Goal: Task Accomplishment & Management: Manage account settings

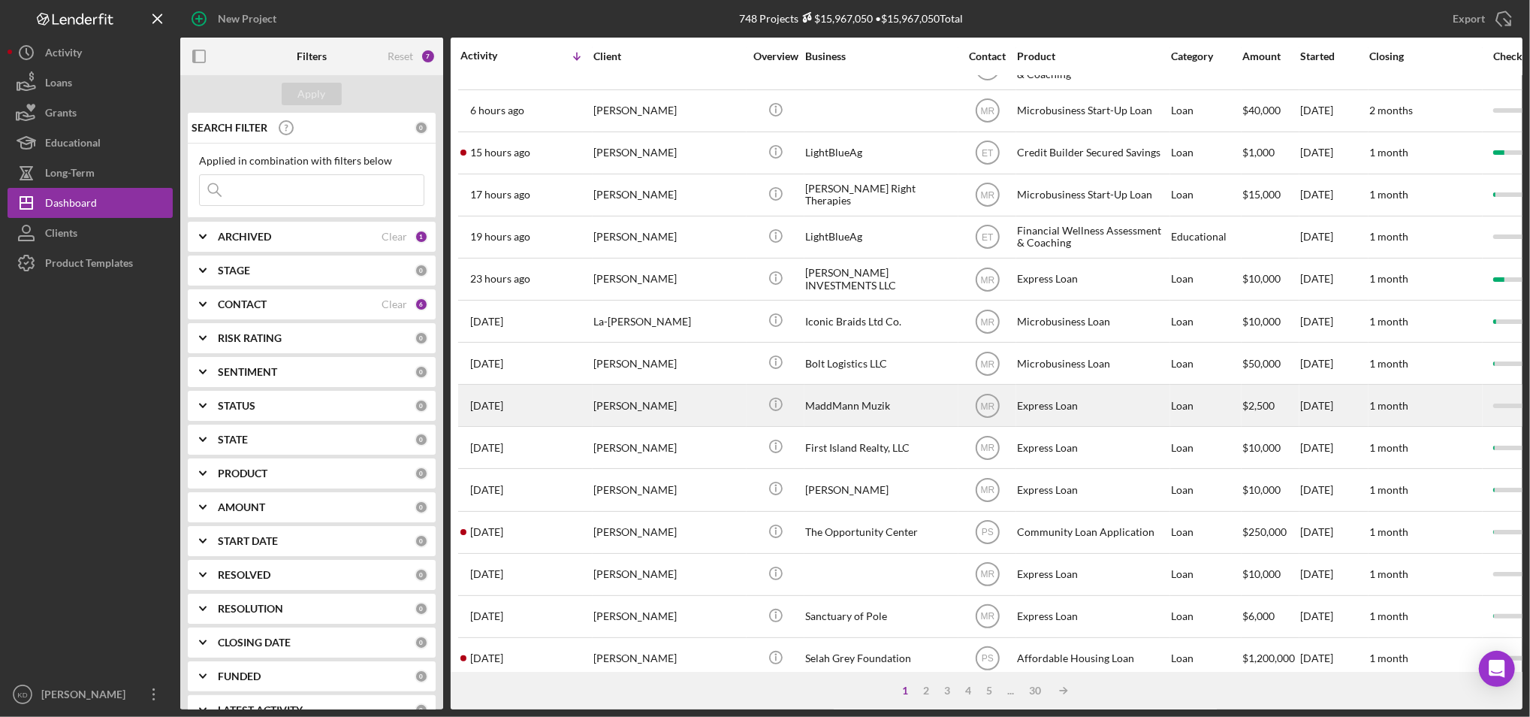
scroll to position [128, 0]
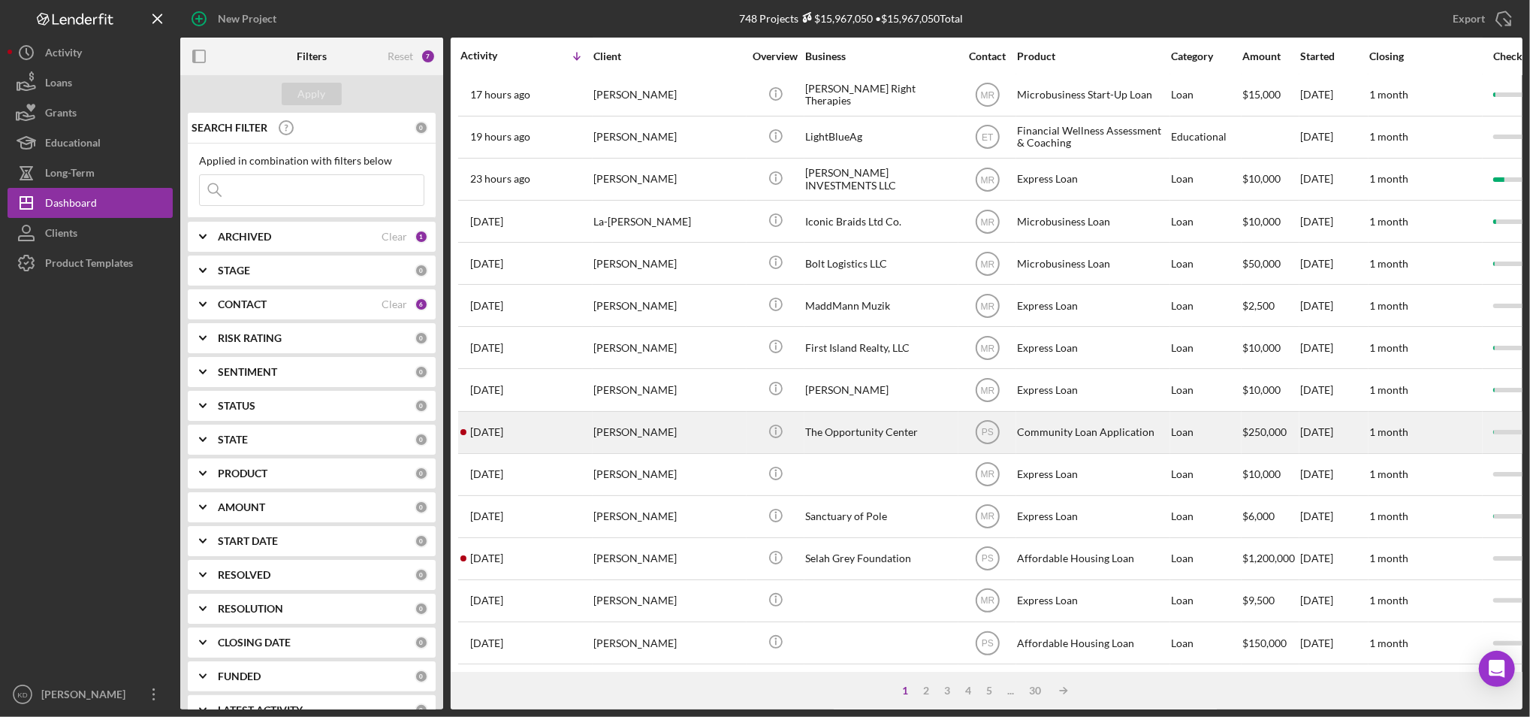
click at [860, 435] on div "The Opportunity Center" at bounding box center [880, 432] width 150 height 40
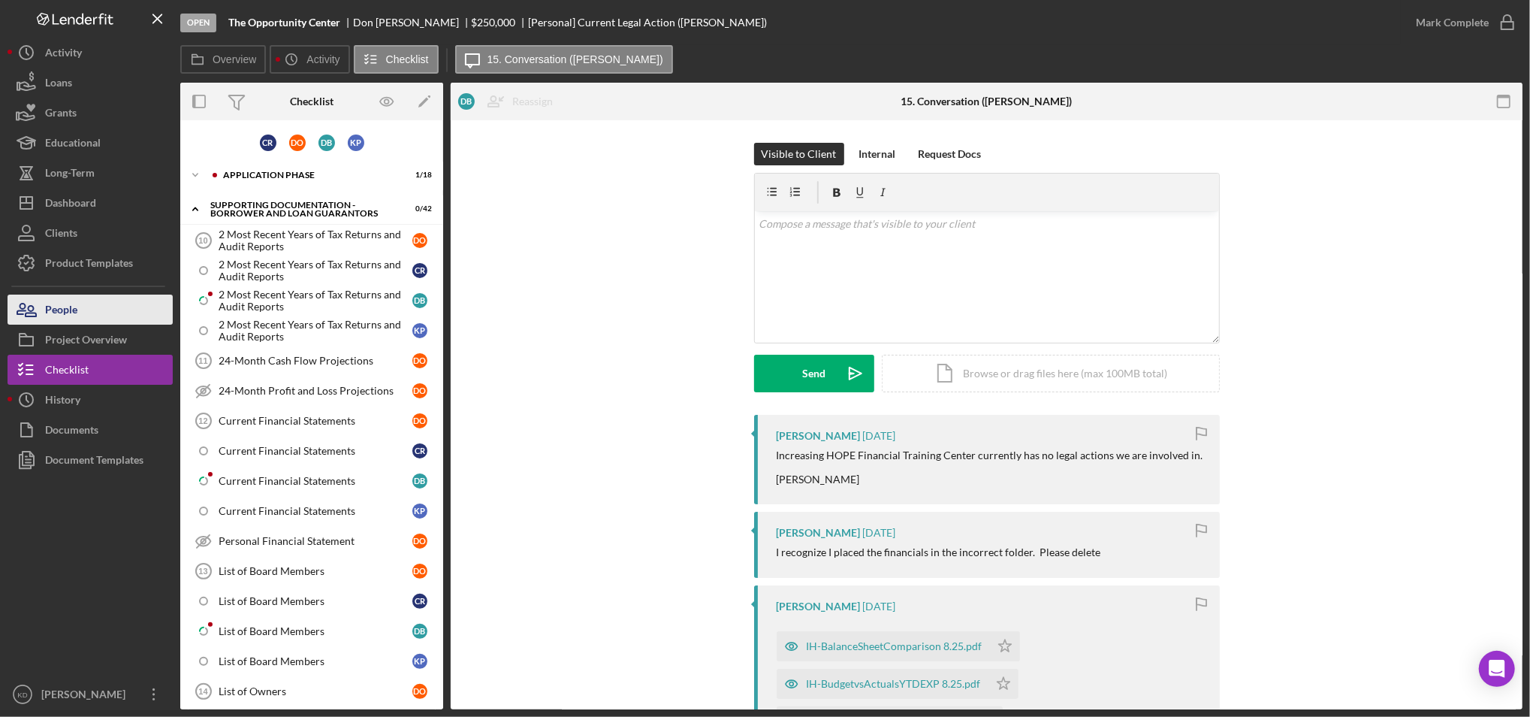
click at [106, 308] on button "People" at bounding box center [90, 309] width 165 height 30
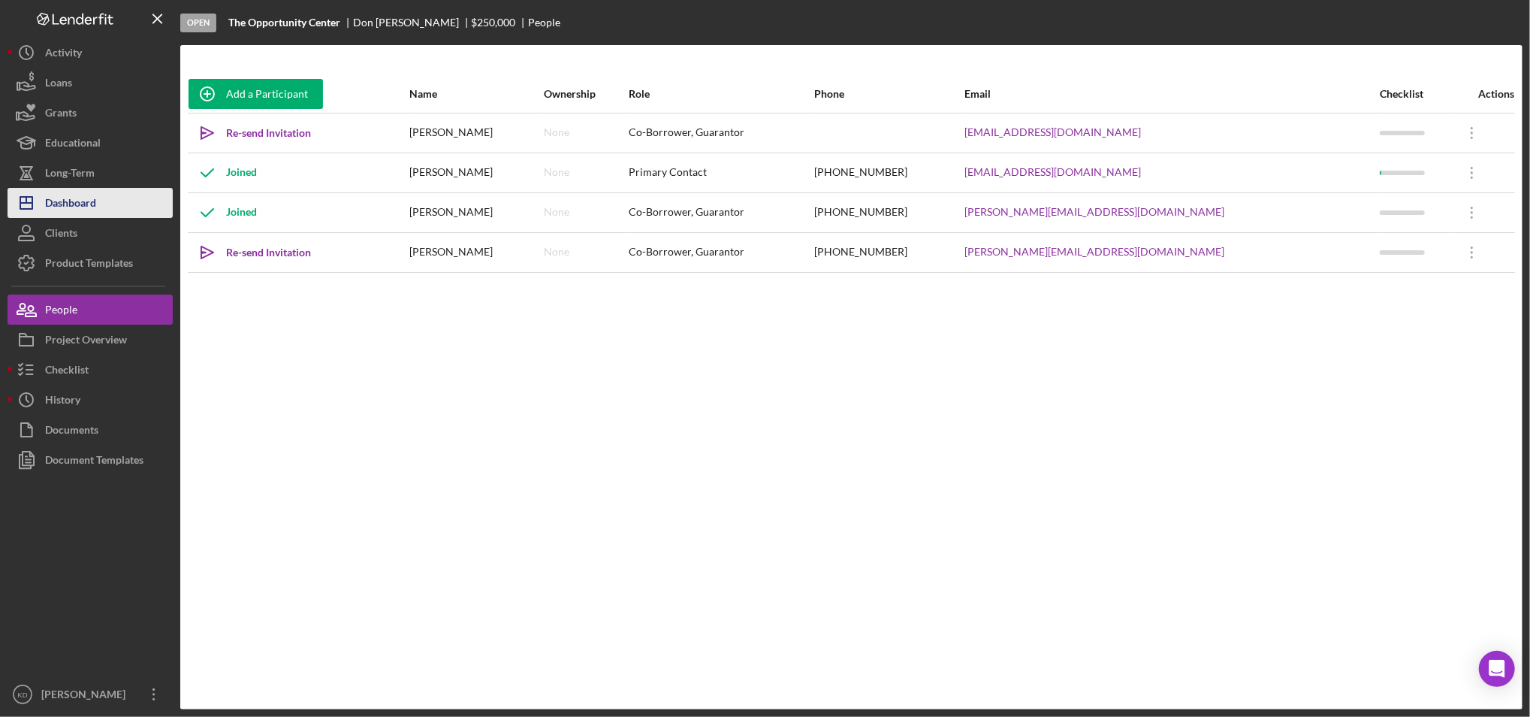
click at [85, 212] on div "Dashboard" at bounding box center [70, 205] width 51 height 34
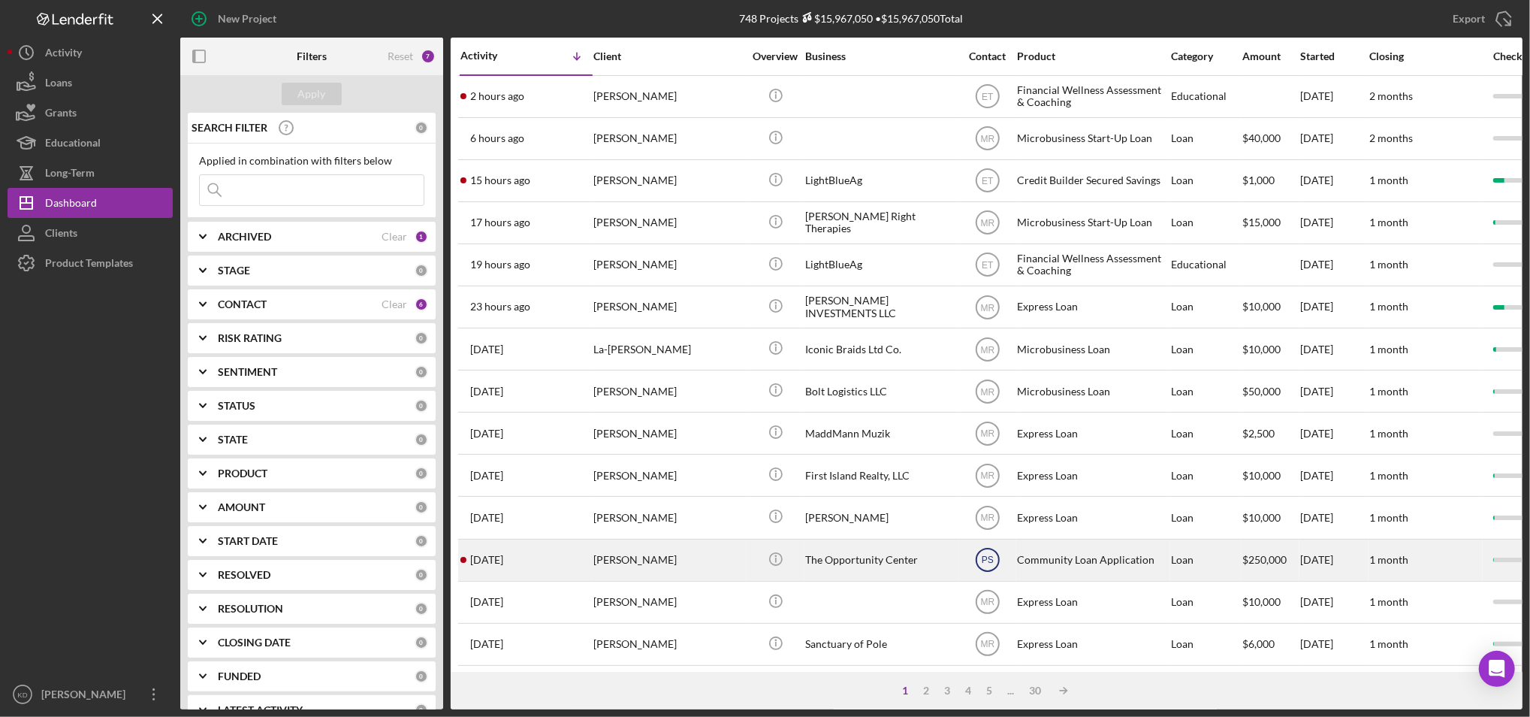
click at [989, 560] on text "PS" at bounding box center [987, 560] width 12 height 11
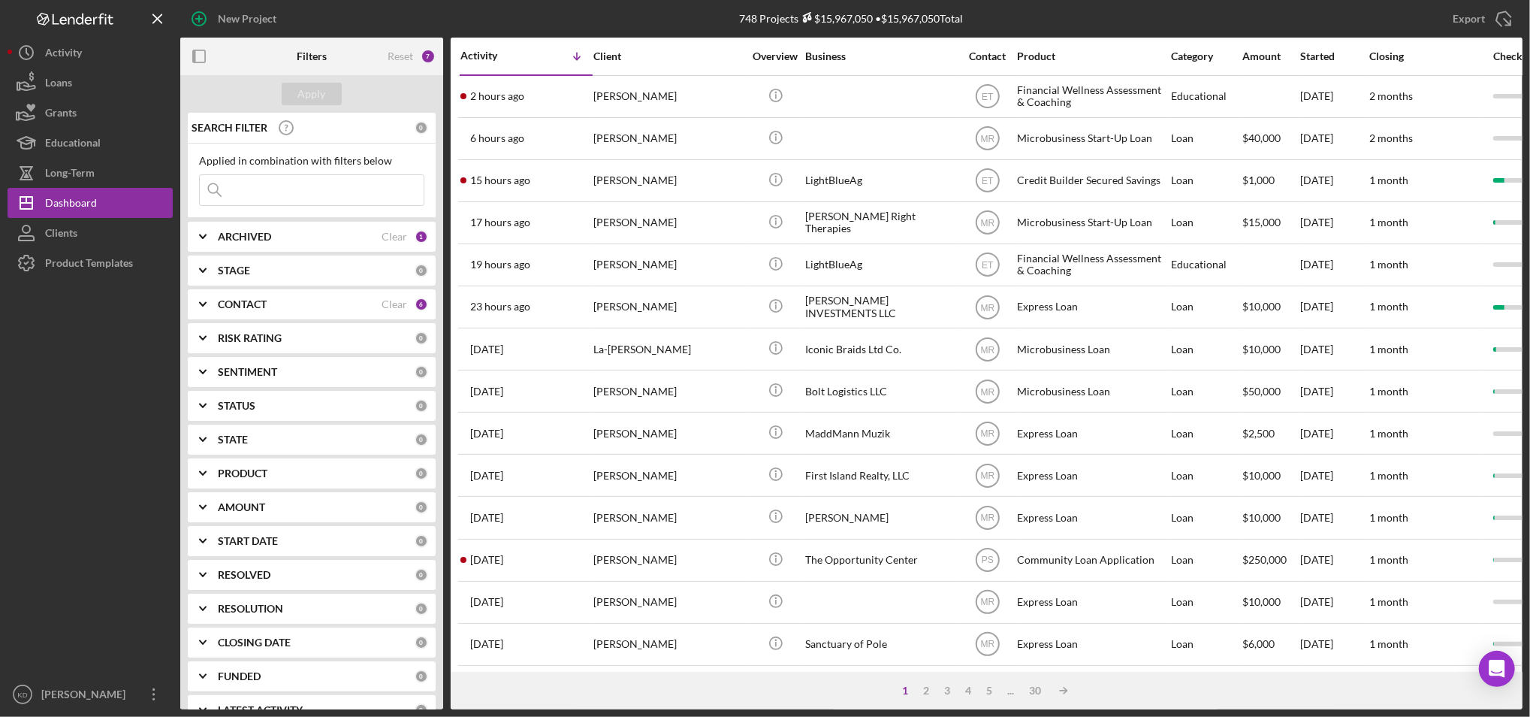
click at [1015, 20] on div "748 Projects $15,967,050 • $15,967,050 Total" at bounding box center [852, 19] width 448 height 38
click at [35, 520] on div at bounding box center [90, 478] width 165 height 401
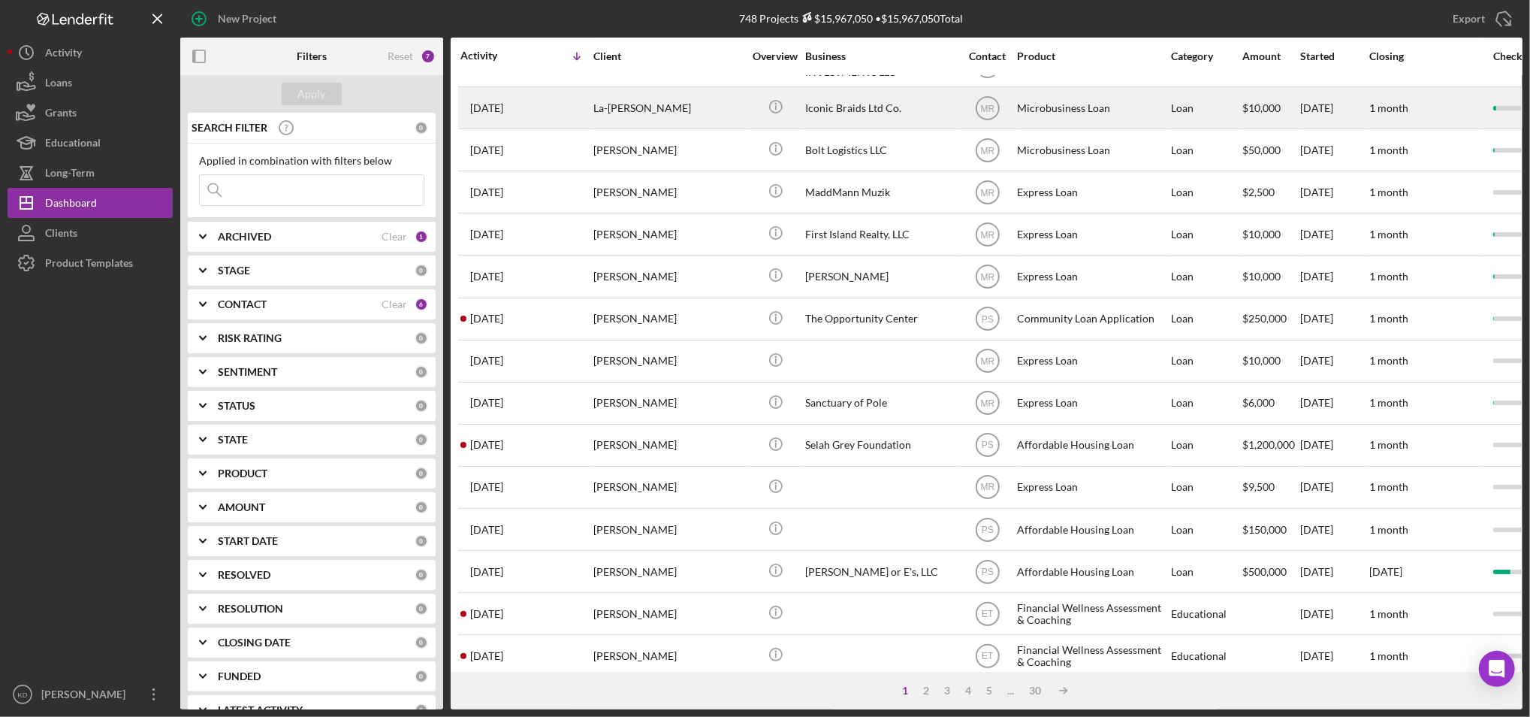
scroll to position [243, 0]
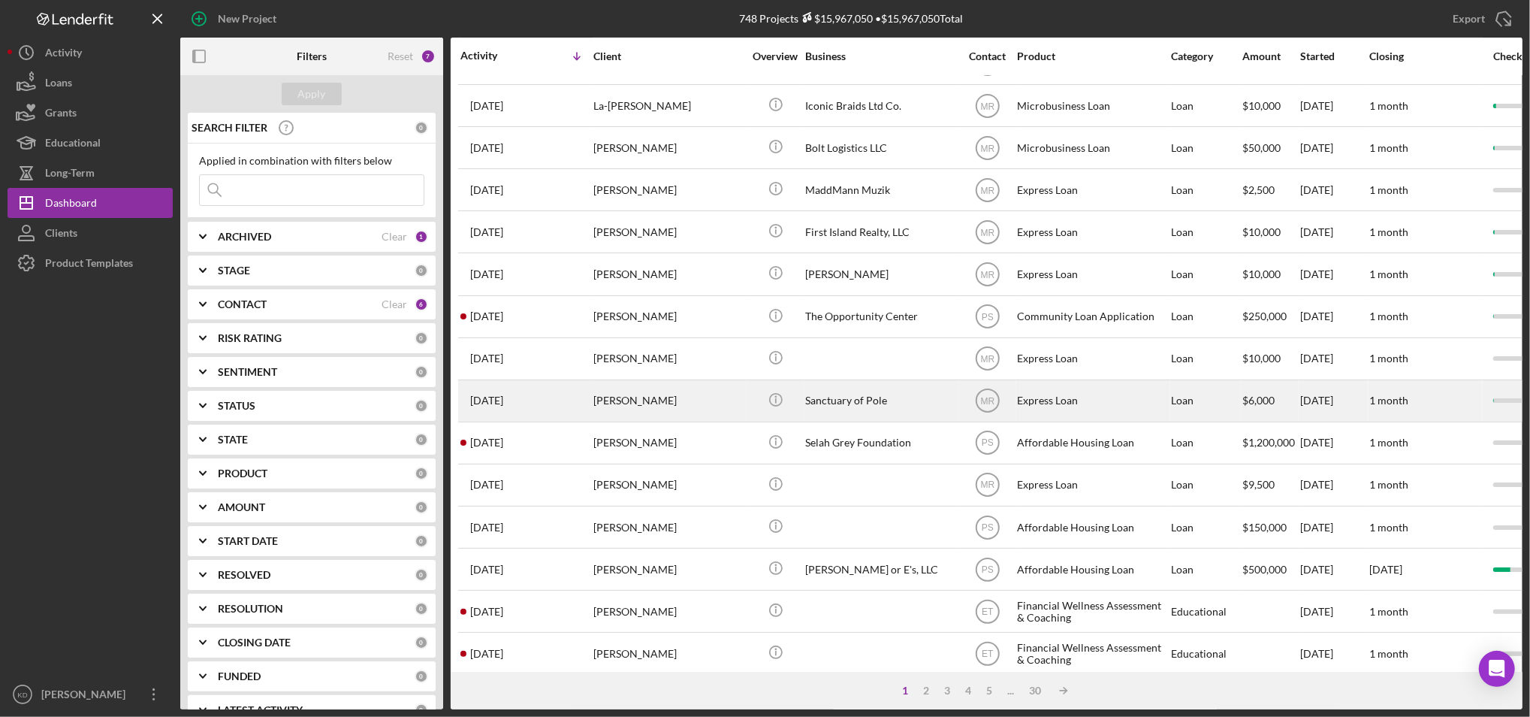
click at [879, 414] on div "Sanctuary of Pole" at bounding box center [880, 401] width 150 height 40
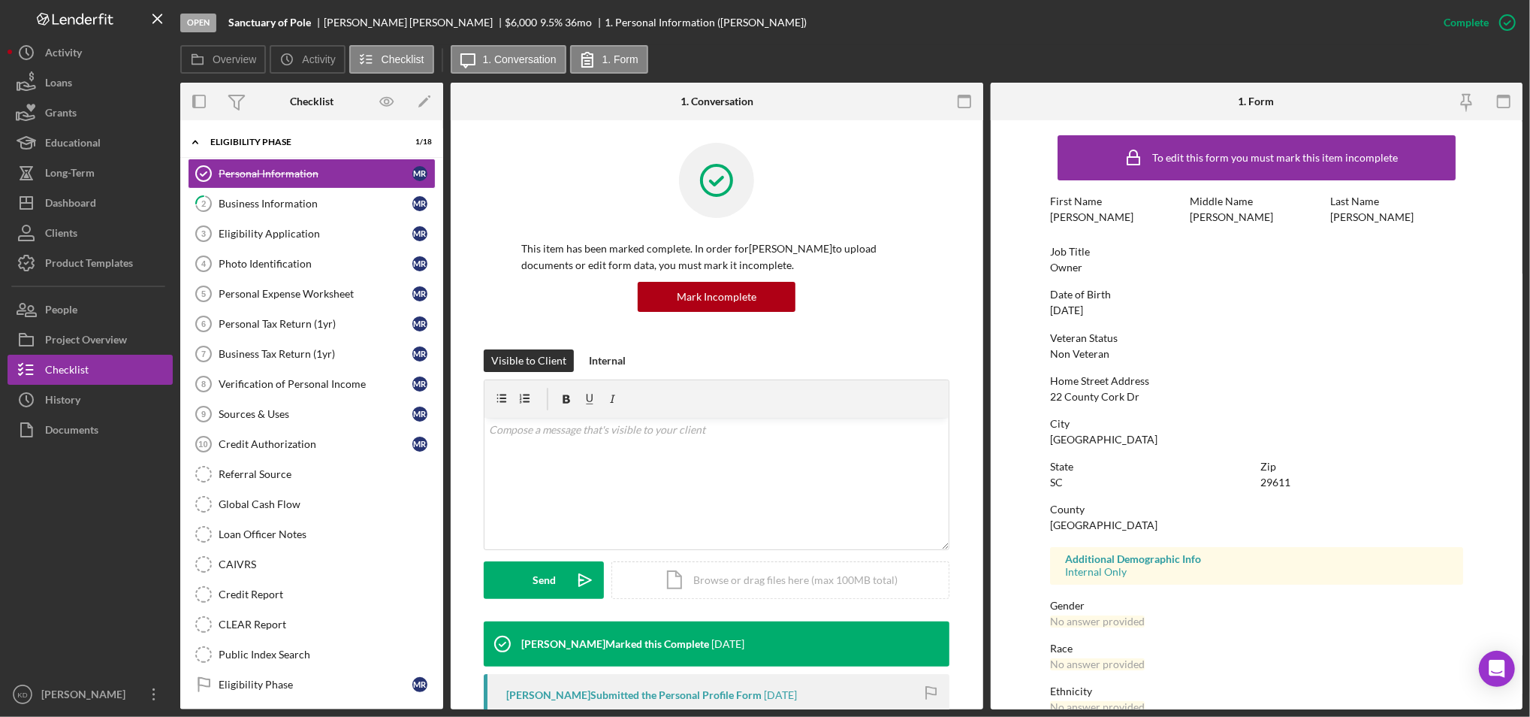
scroll to position [111, 0]
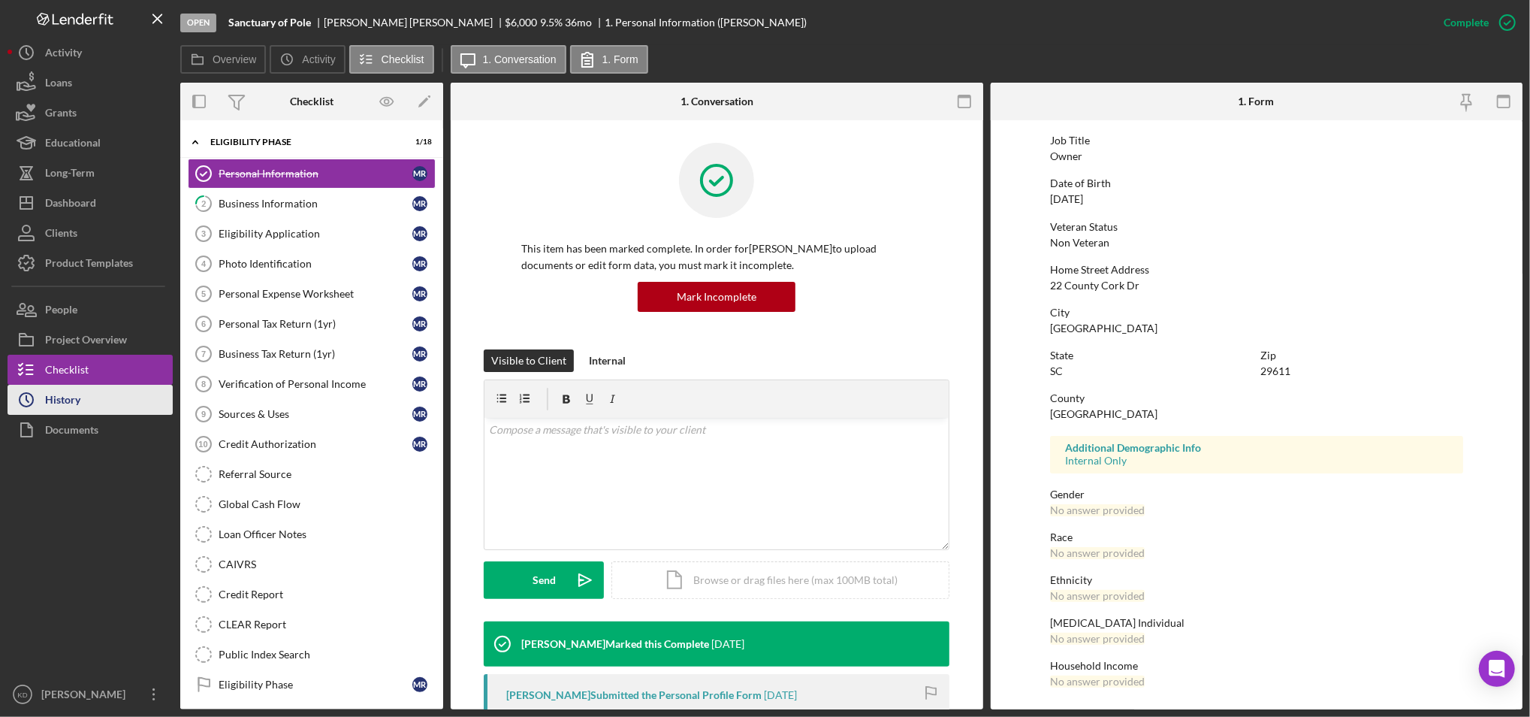
click at [145, 406] on button "Icon/History History" at bounding box center [90, 400] width 165 height 30
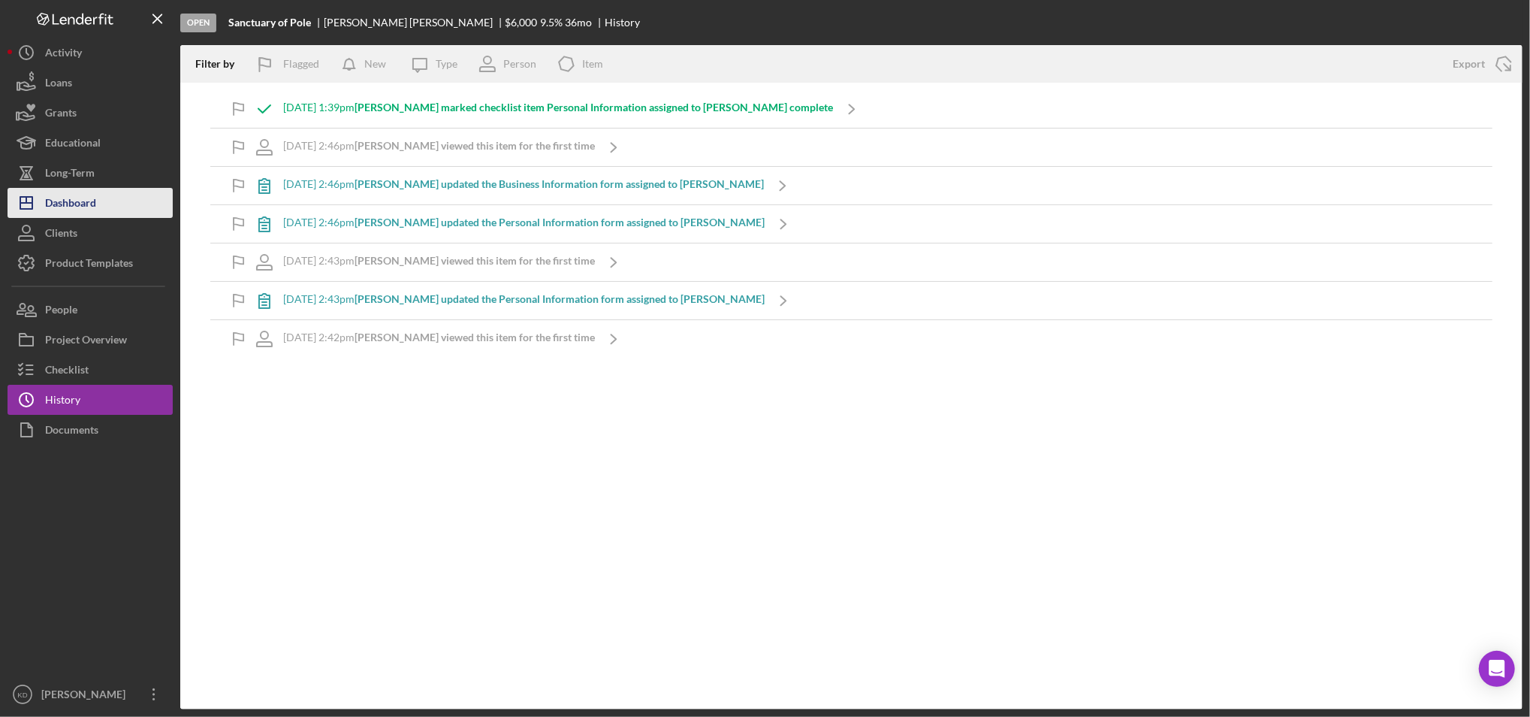
click at [113, 205] on button "Icon/Dashboard Dashboard" at bounding box center [90, 203] width 165 height 30
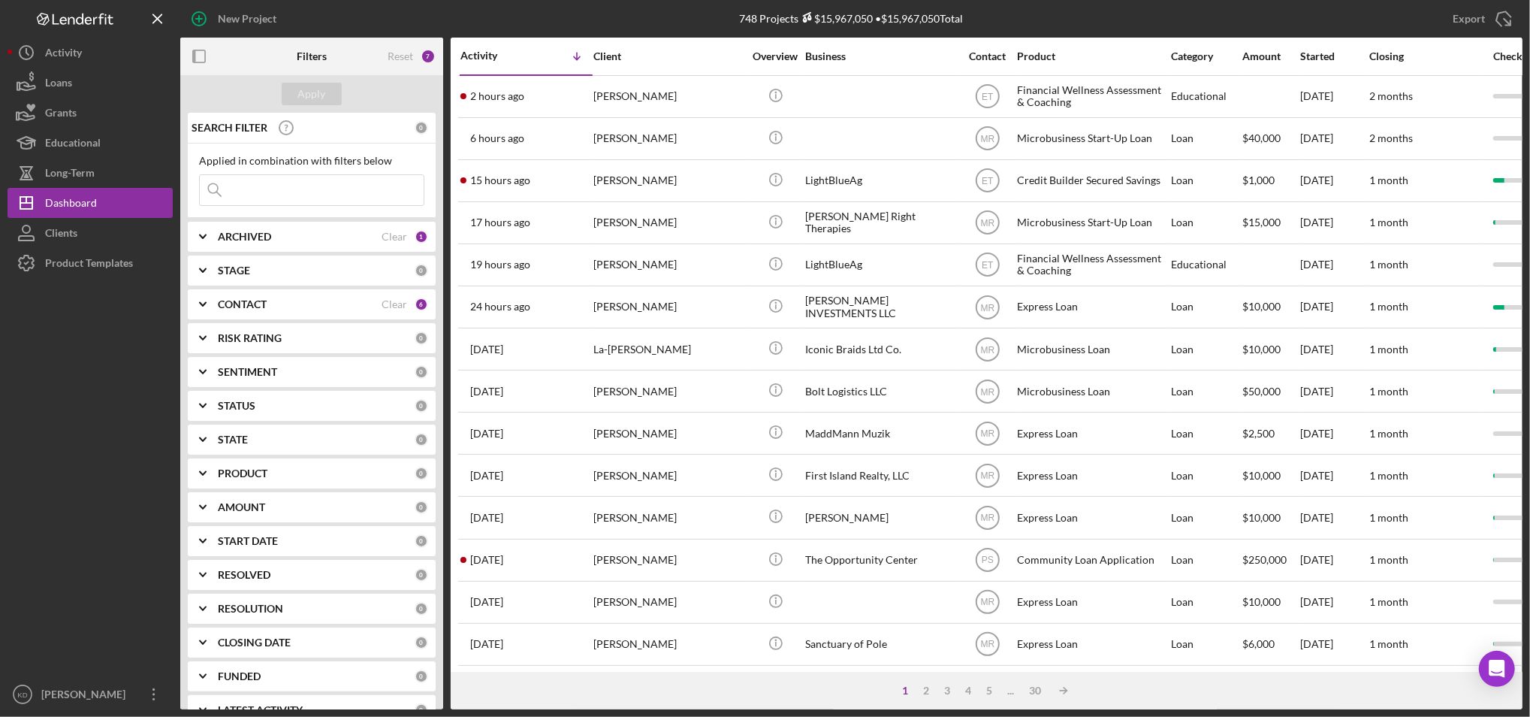
click at [1077, 13] on div "Export Icon/Export" at bounding box center [1299, 19] width 448 height 38
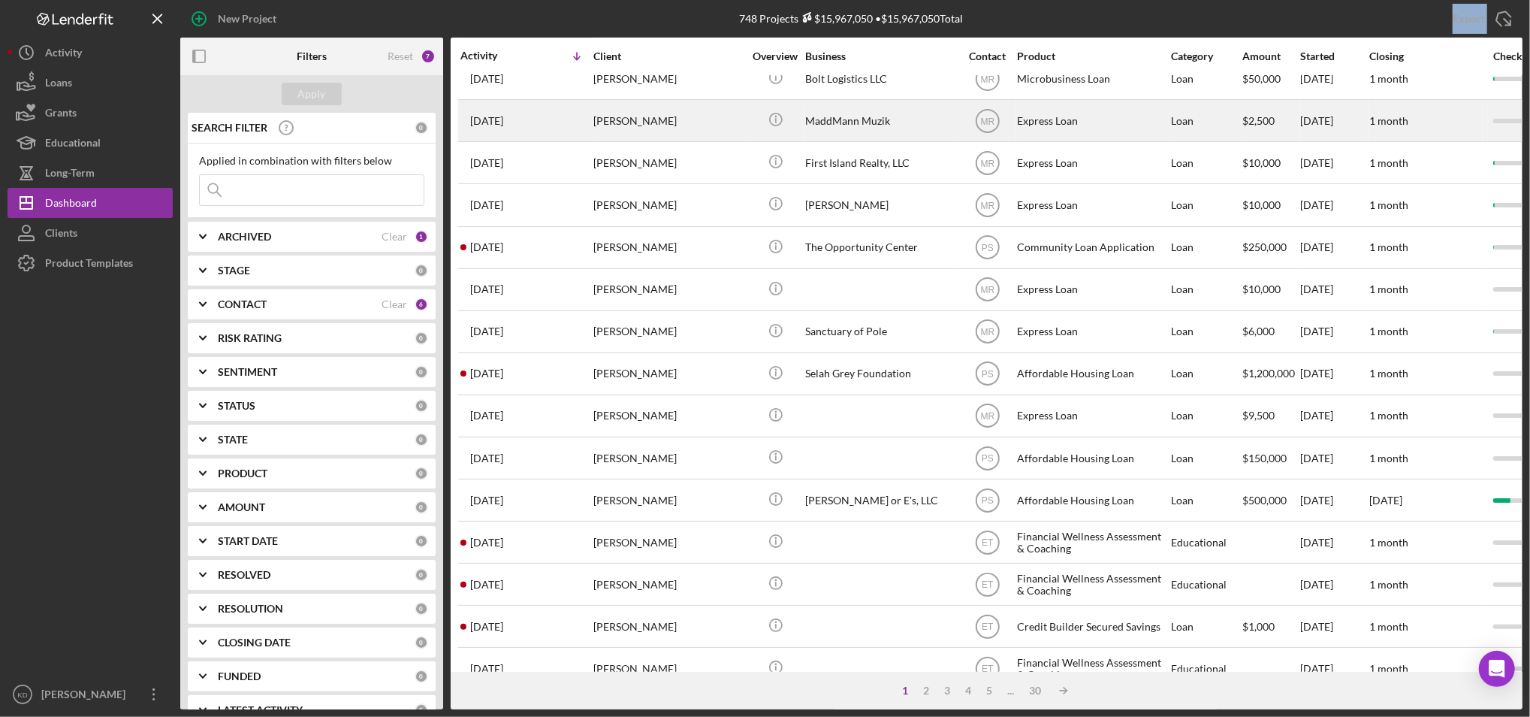
scroll to position [345, 0]
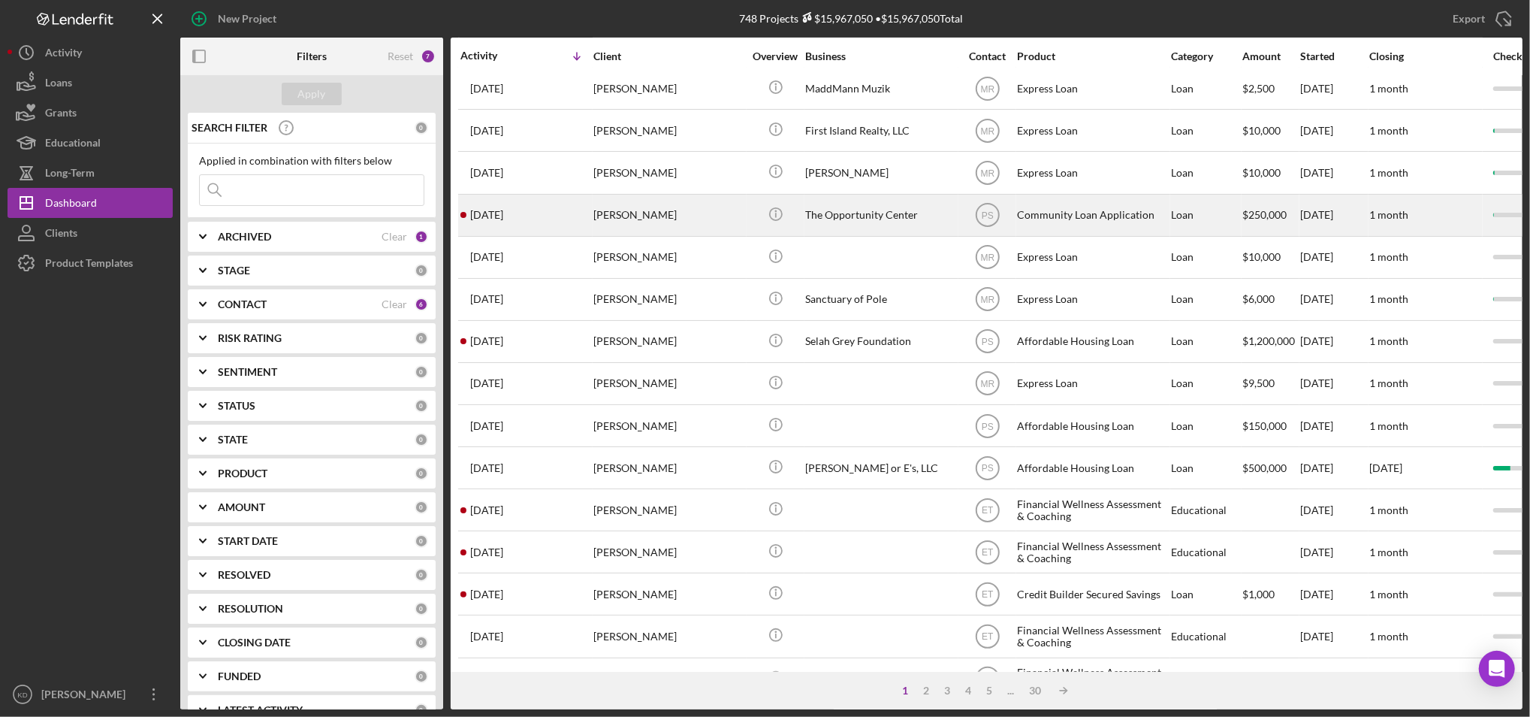
click at [886, 206] on div "The Opportunity Center" at bounding box center [880, 215] width 150 height 40
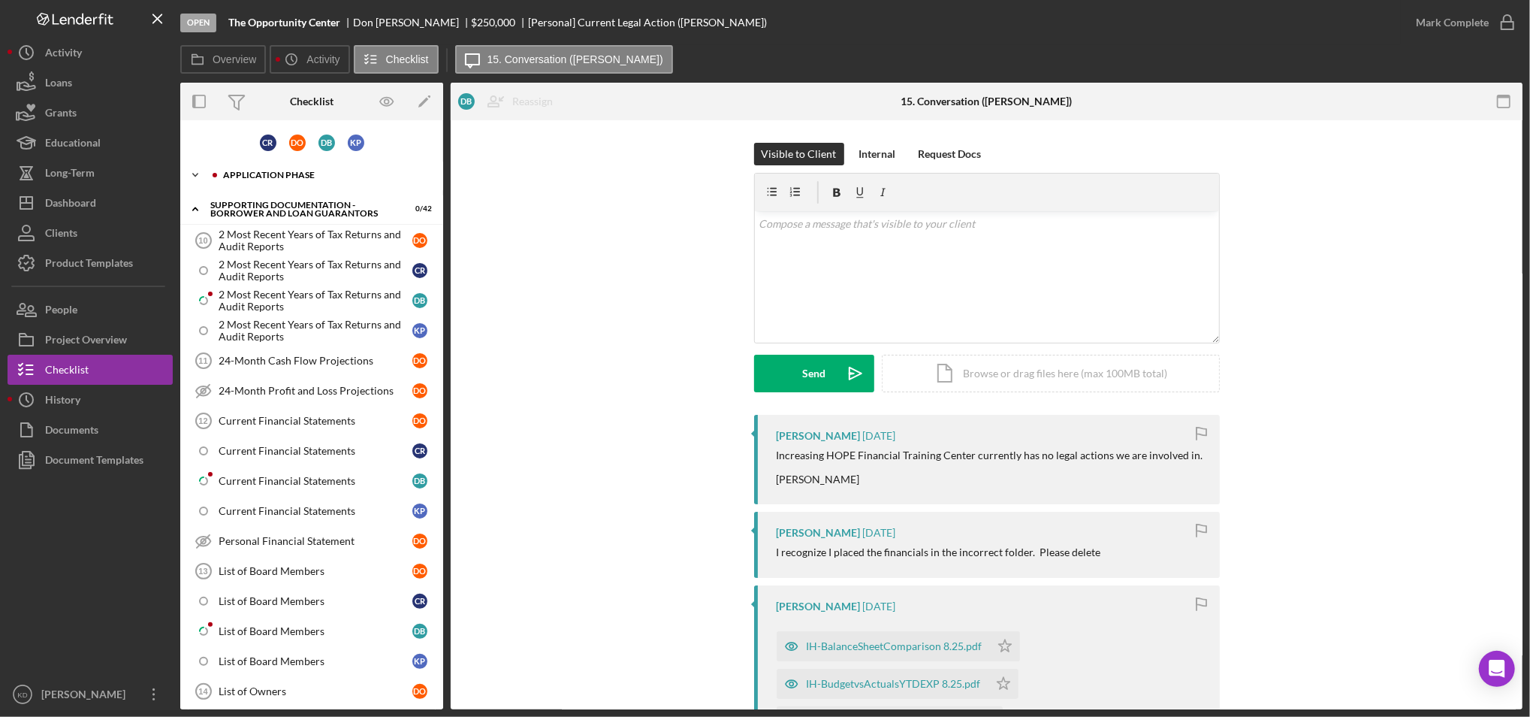
click at [236, 171] on div "Application Phase" at bounding box center [323, 174] width 201 height 9
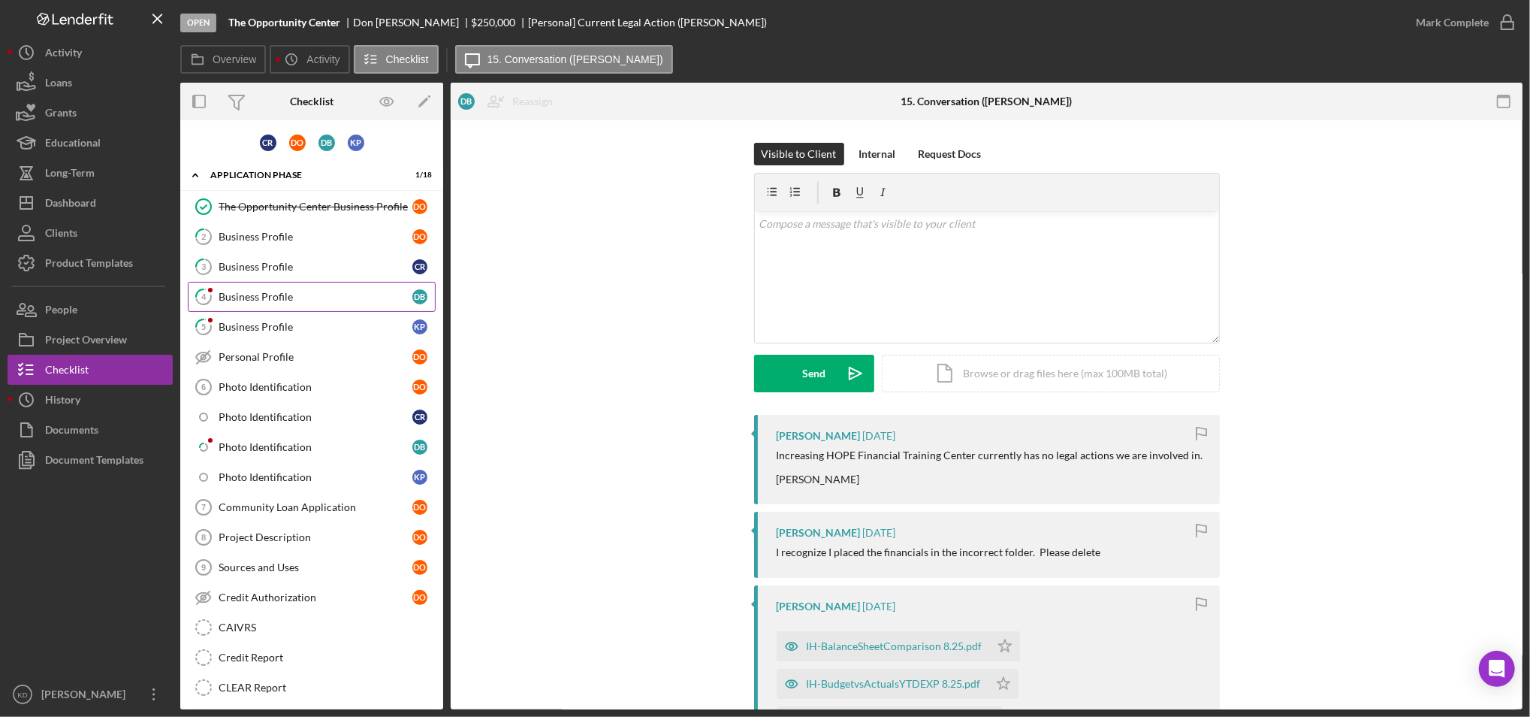
click at [280, 288] on link "4 Business Profile D B" at bounding box center [312, 297] width 248 height 30
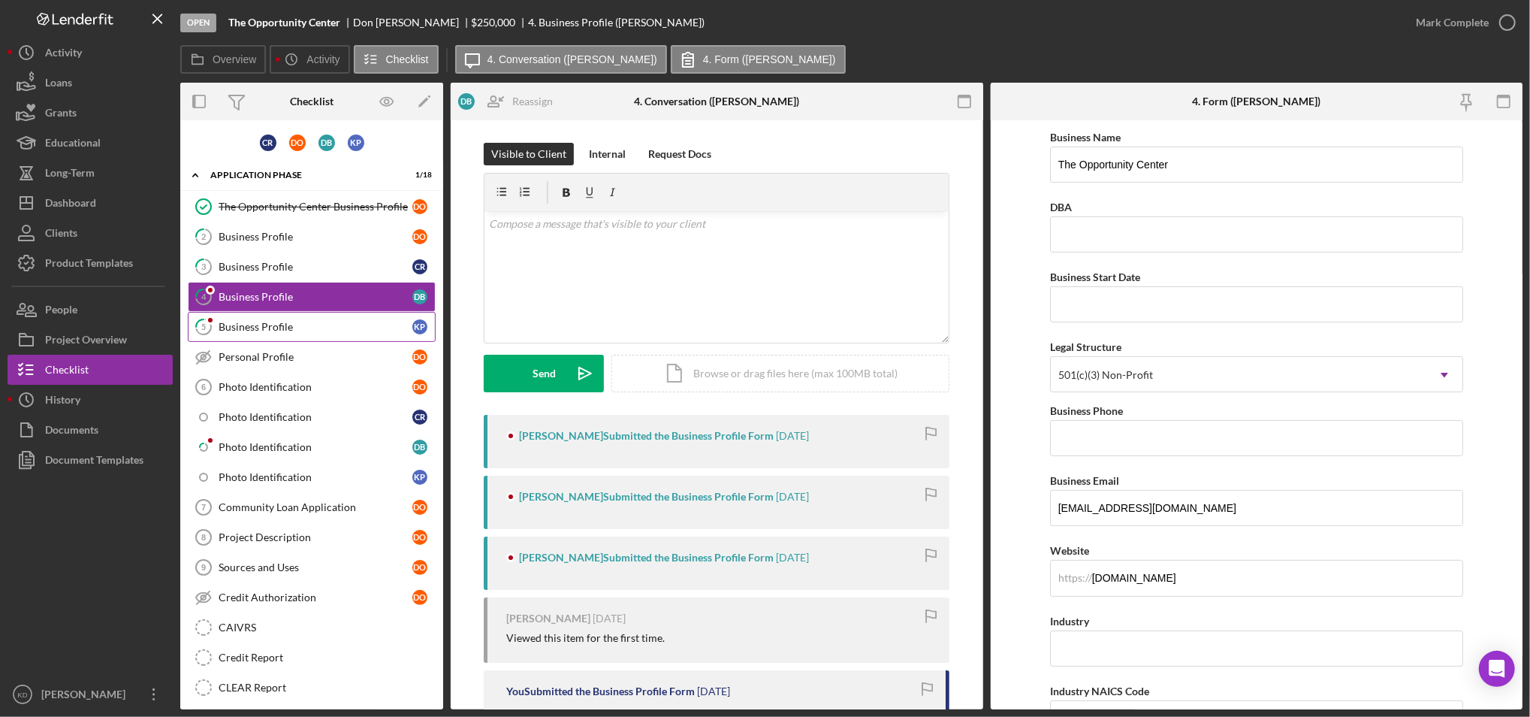
click at [294, 324] on div "Business Profile" at bounding box center [316, 327] width 194 height 12
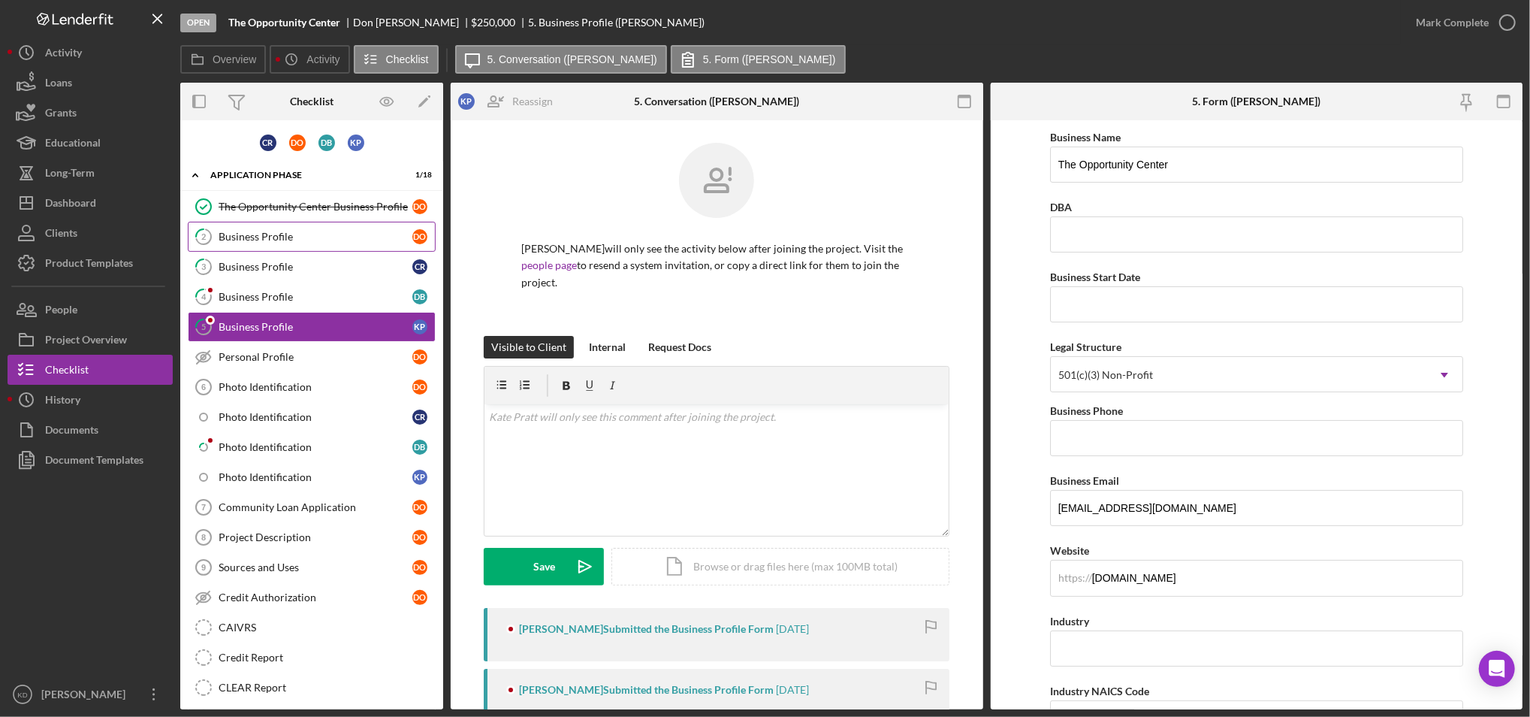
click at [281, 234] on div "Business Profile" at bounding box center [316, 237] width 194 height 12
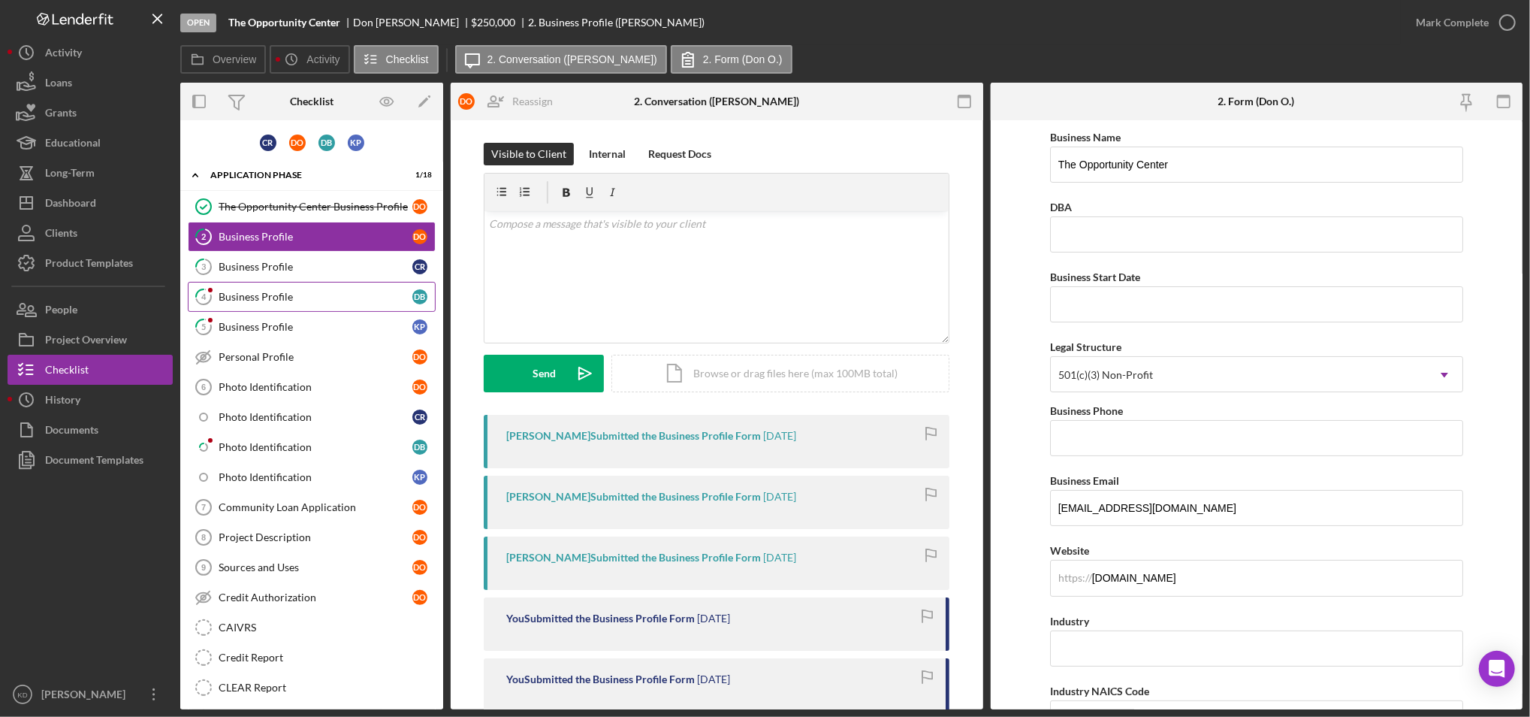
click at [289, 301] on div "Business Profile" at bounding box center [316, 297] width 194 height 12
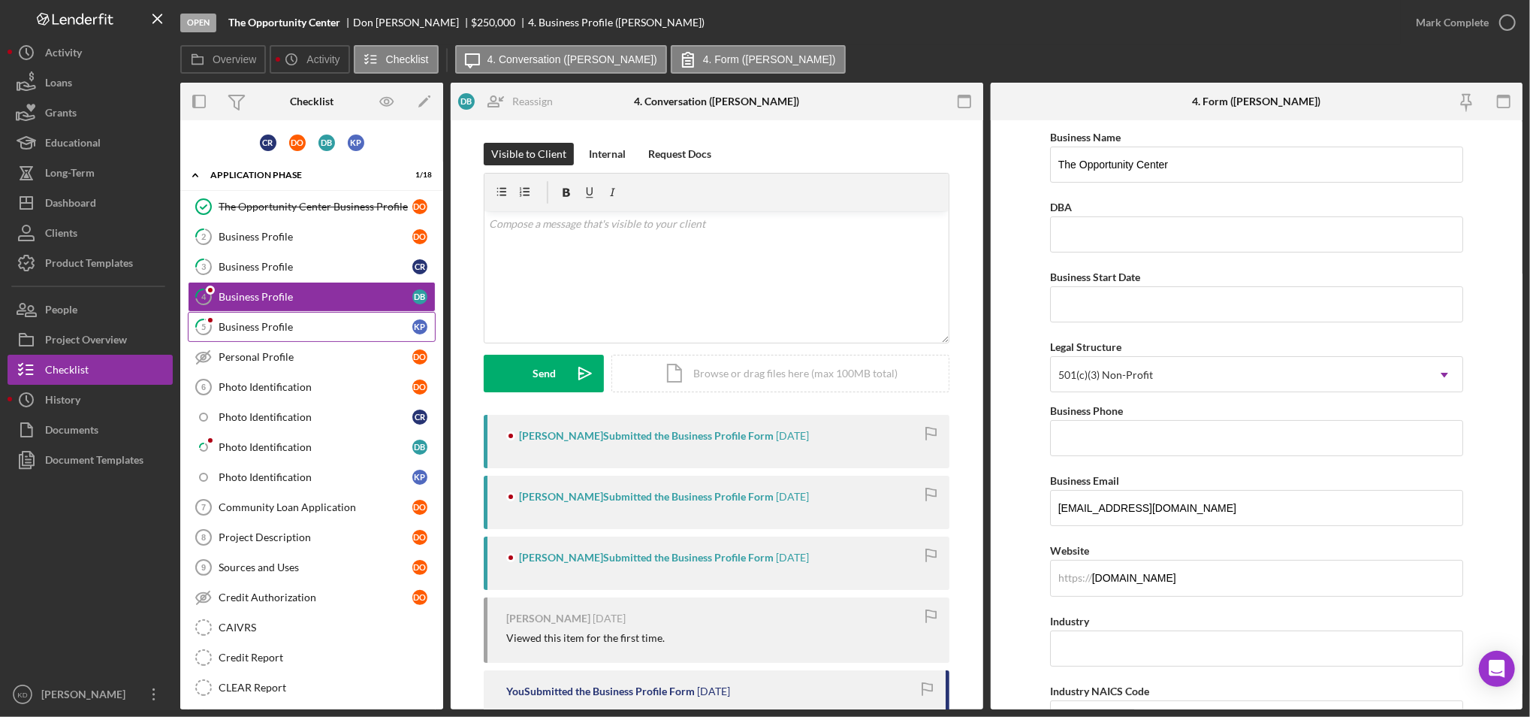
click at [294, 327] on div "Business Profile" at bounding box center [316, 327] width 194 height 12
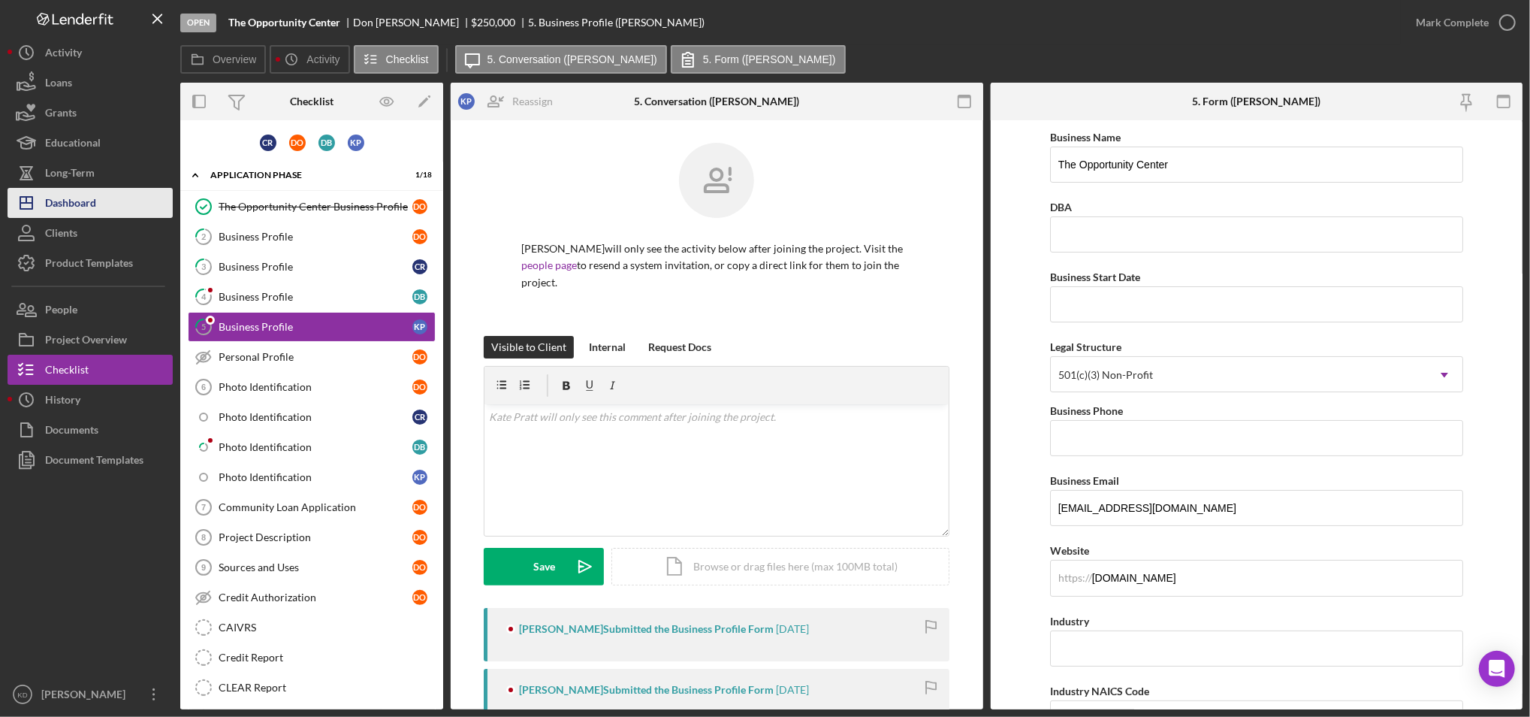
click at [94, 201] on div "Dashboard" at bounding box center [70, 205] width 51 height 34
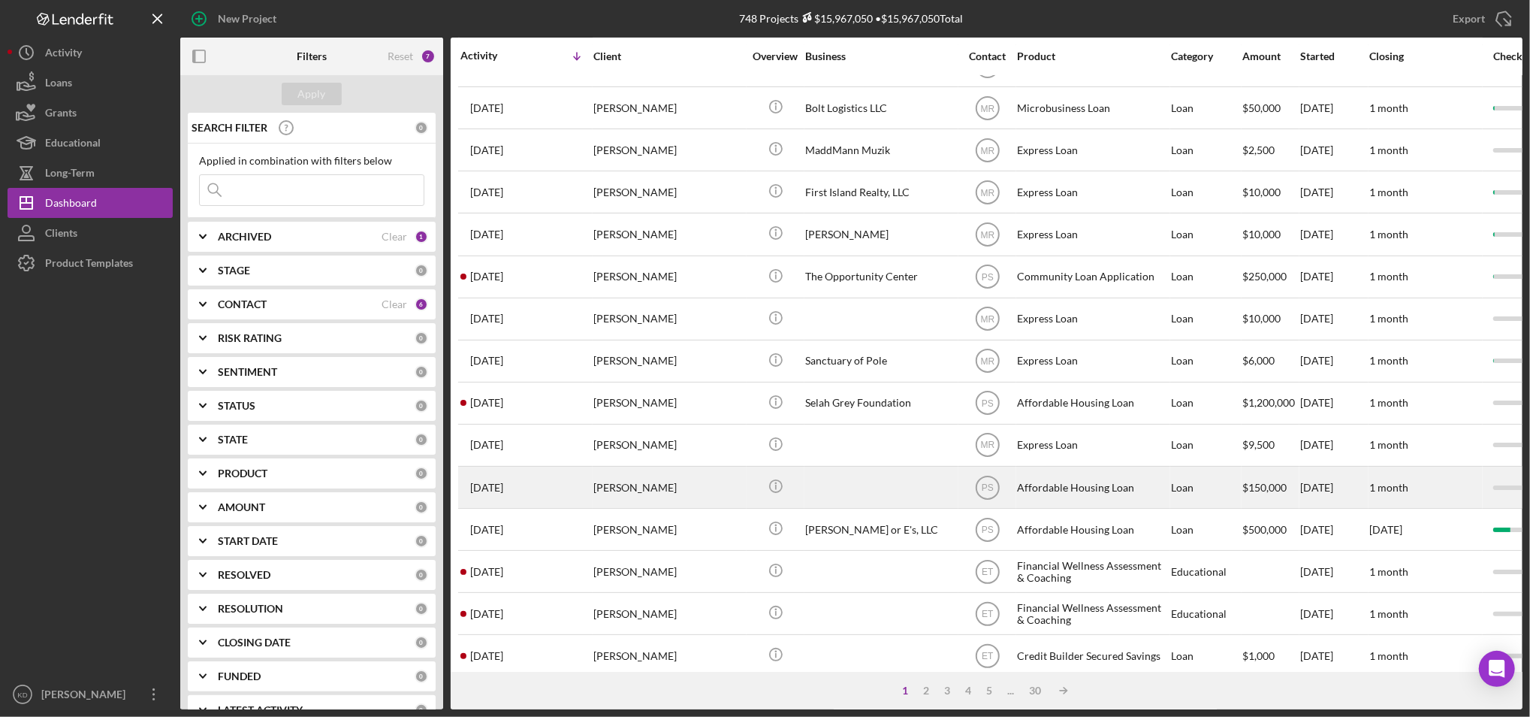
scroll to position [284, 0]
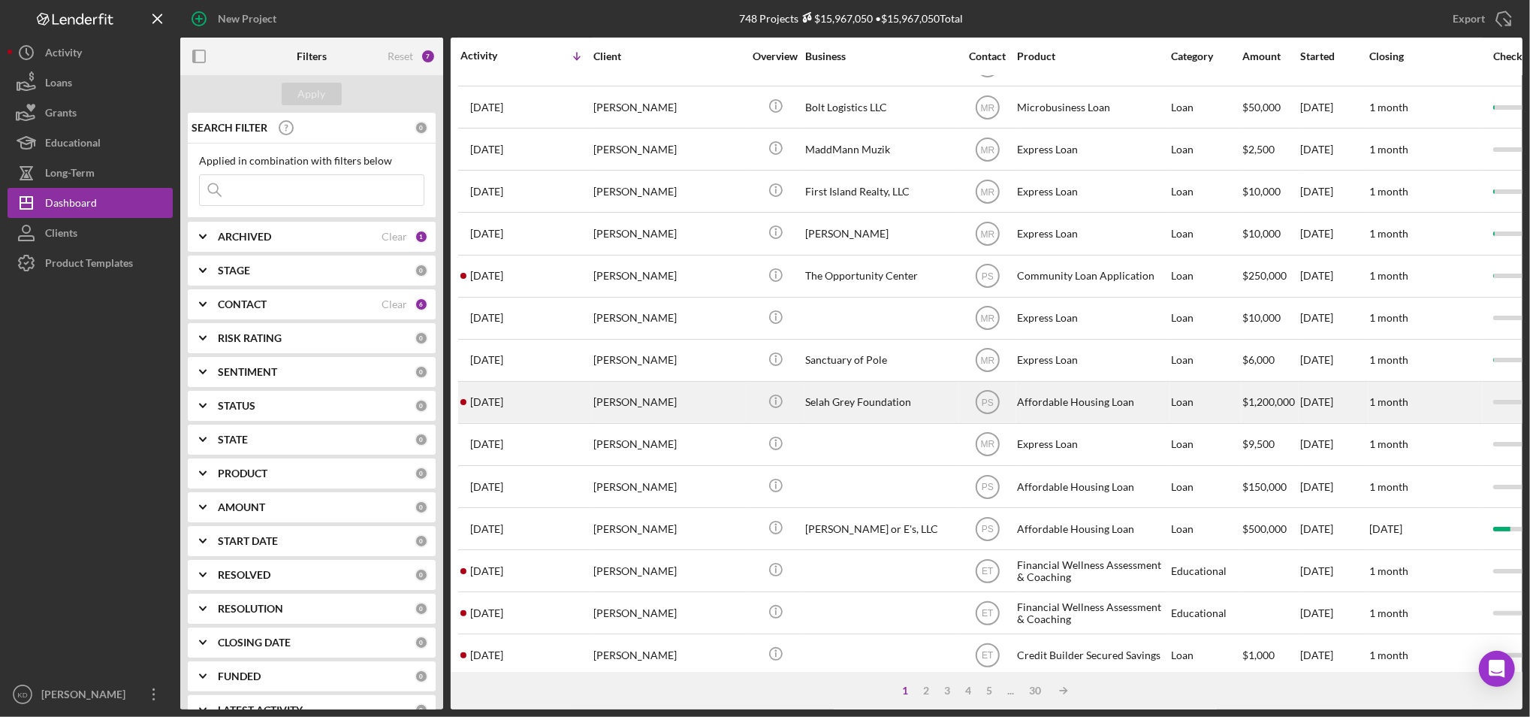
click at [856, 404] on div "Selah Grey Foundation" at bounding box center [880, 402] width 150 height 40
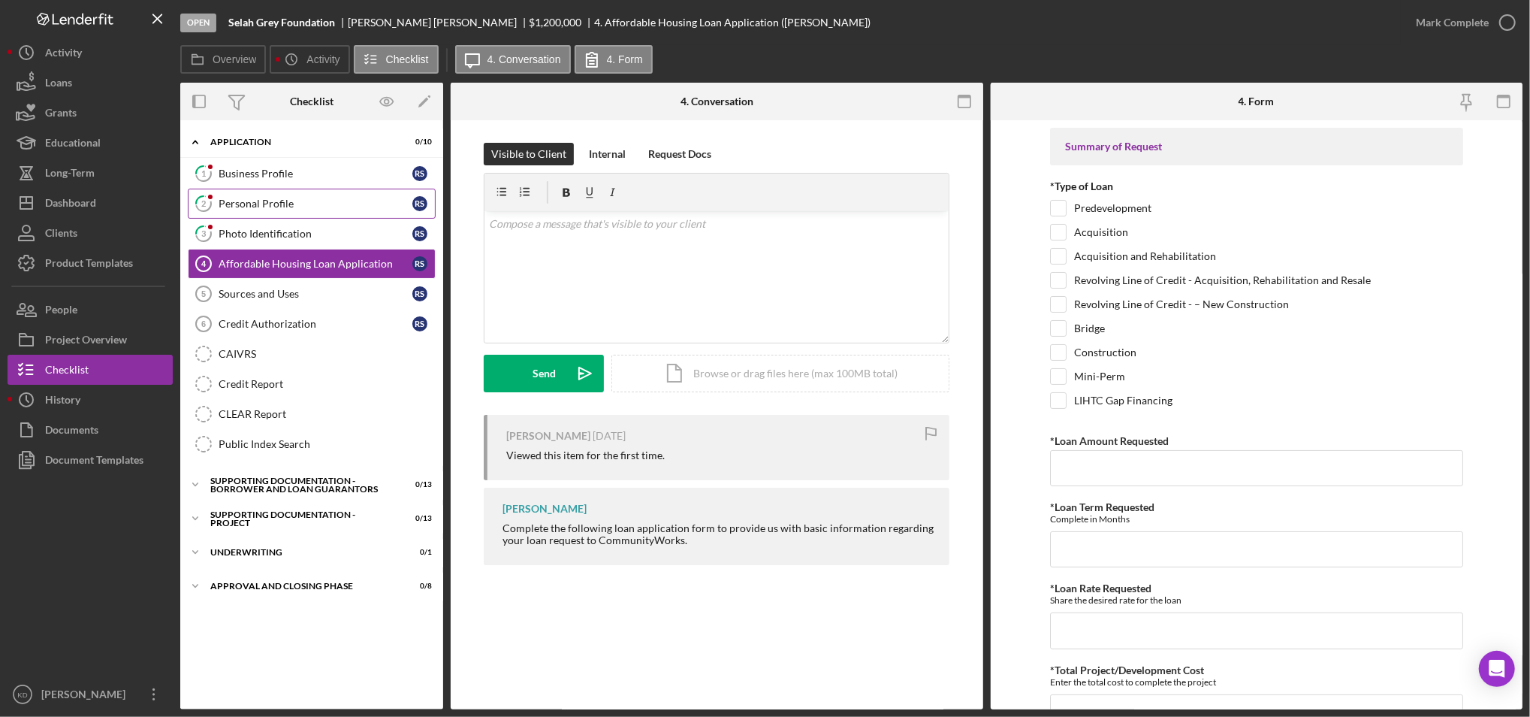
click at [282, 211] on link "2 Personal Profile R S" at bounding box center [312, 204] width 248 height 30
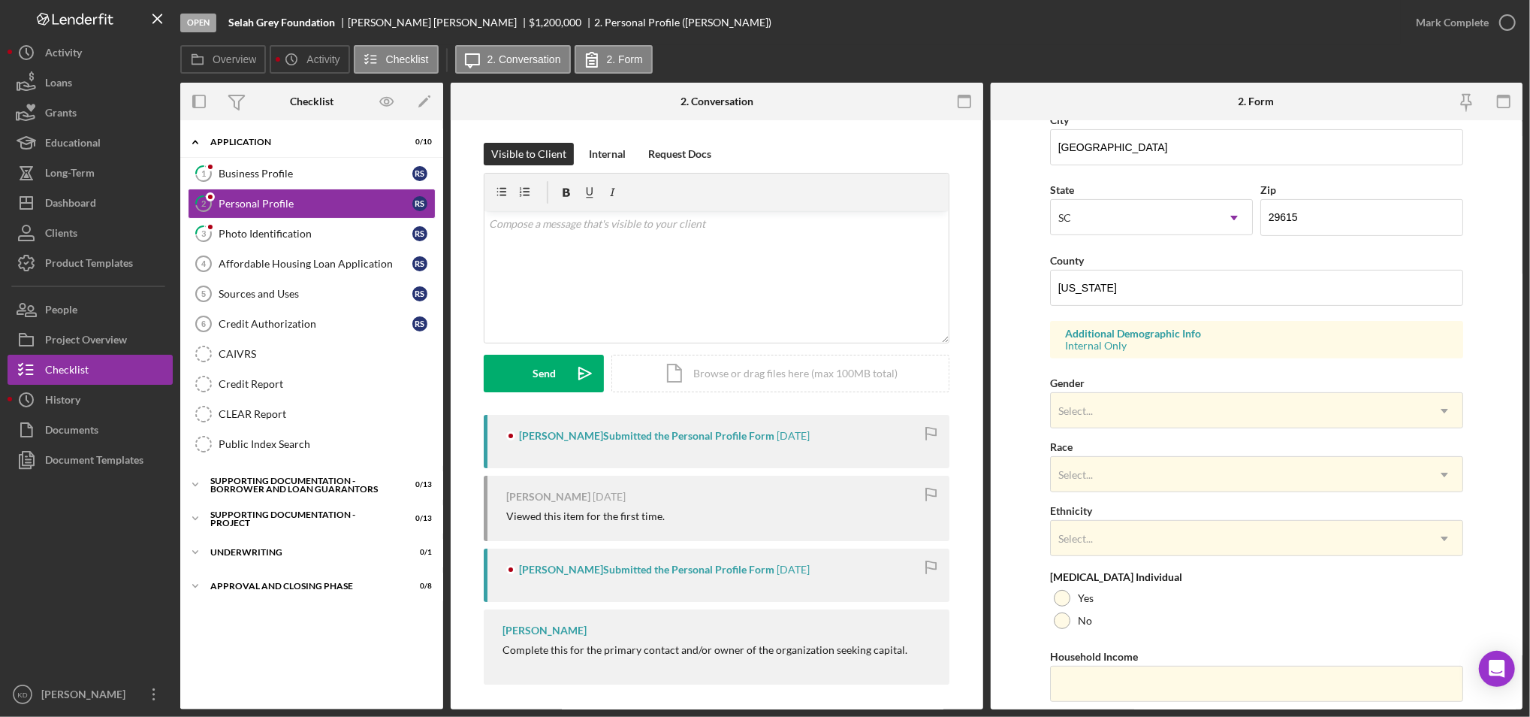
scroll to position [414, 0]
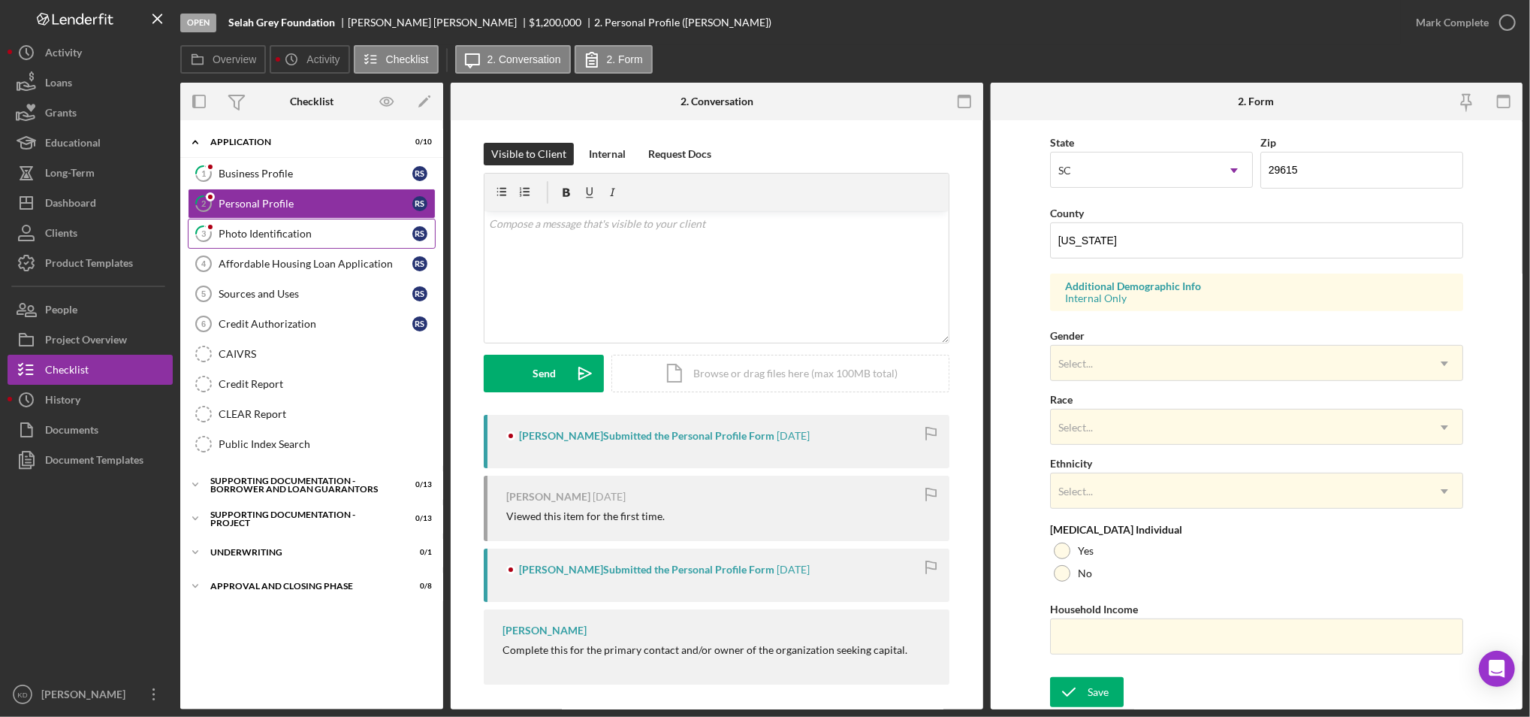
click at [279, 242] on link "3 Photo Identification R S" at bounding box center [312, 234] width 248 height 30
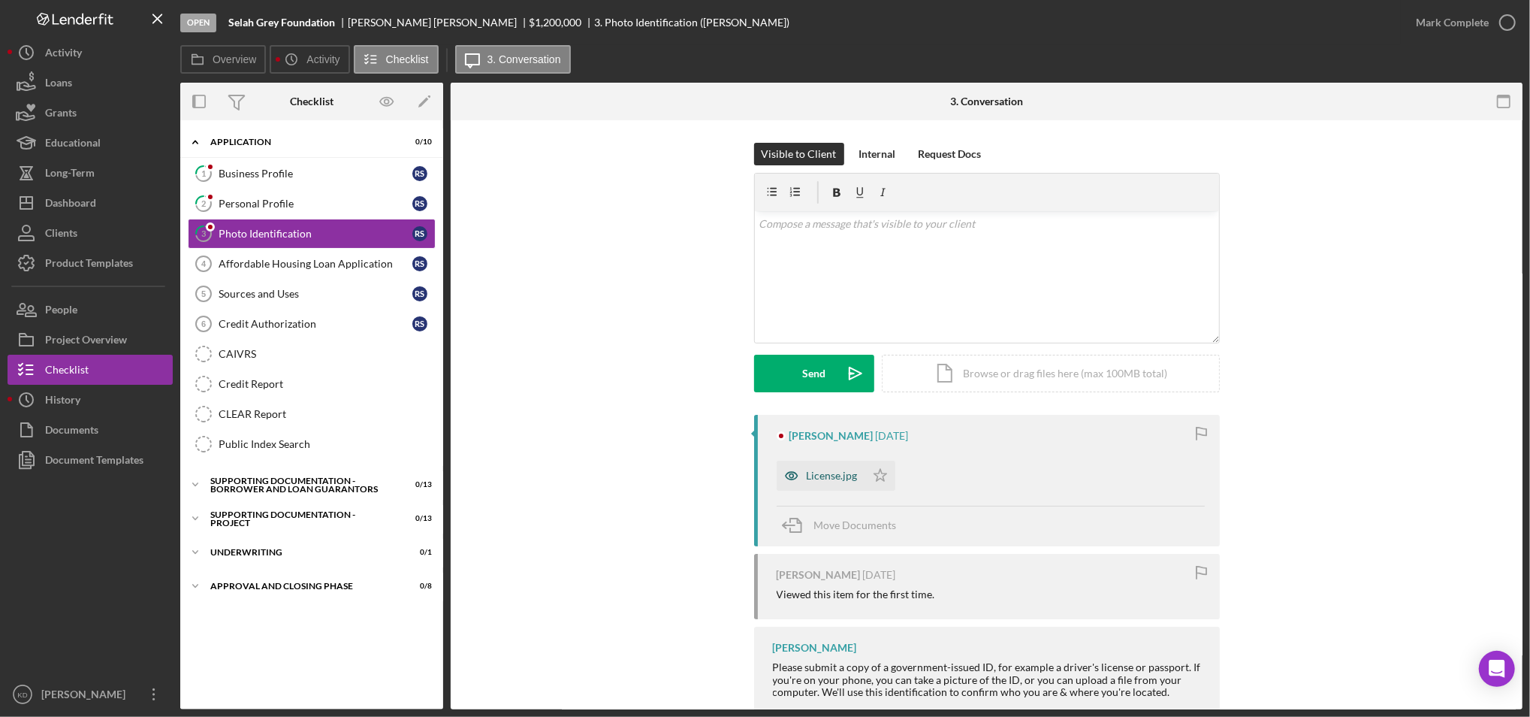
click at [810, 484] on div "License.jpg" at bounding box center [821, 475] width 89 height 30
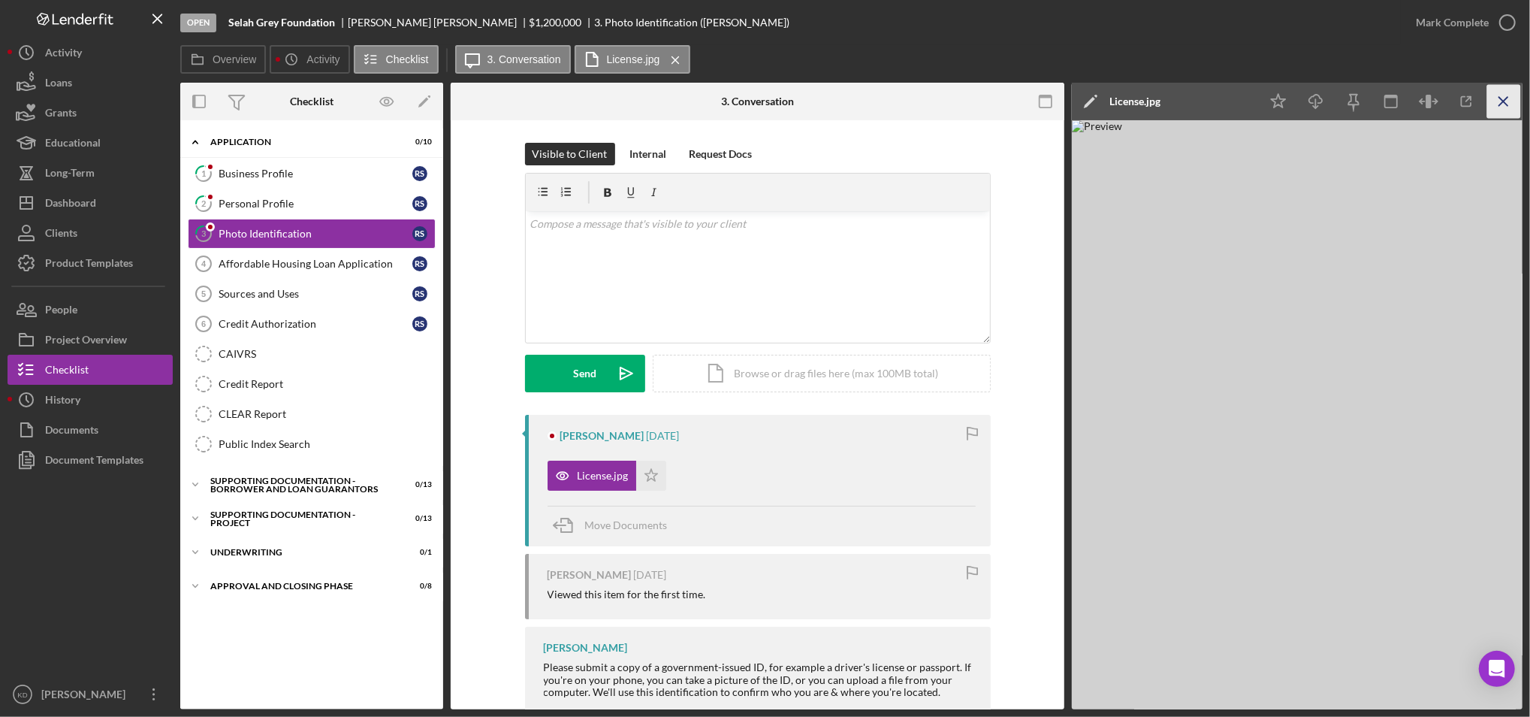
click at [1492, 103] on icon "Icon/Menu Close" at bounding box center [1504, 102] width 34 height 34
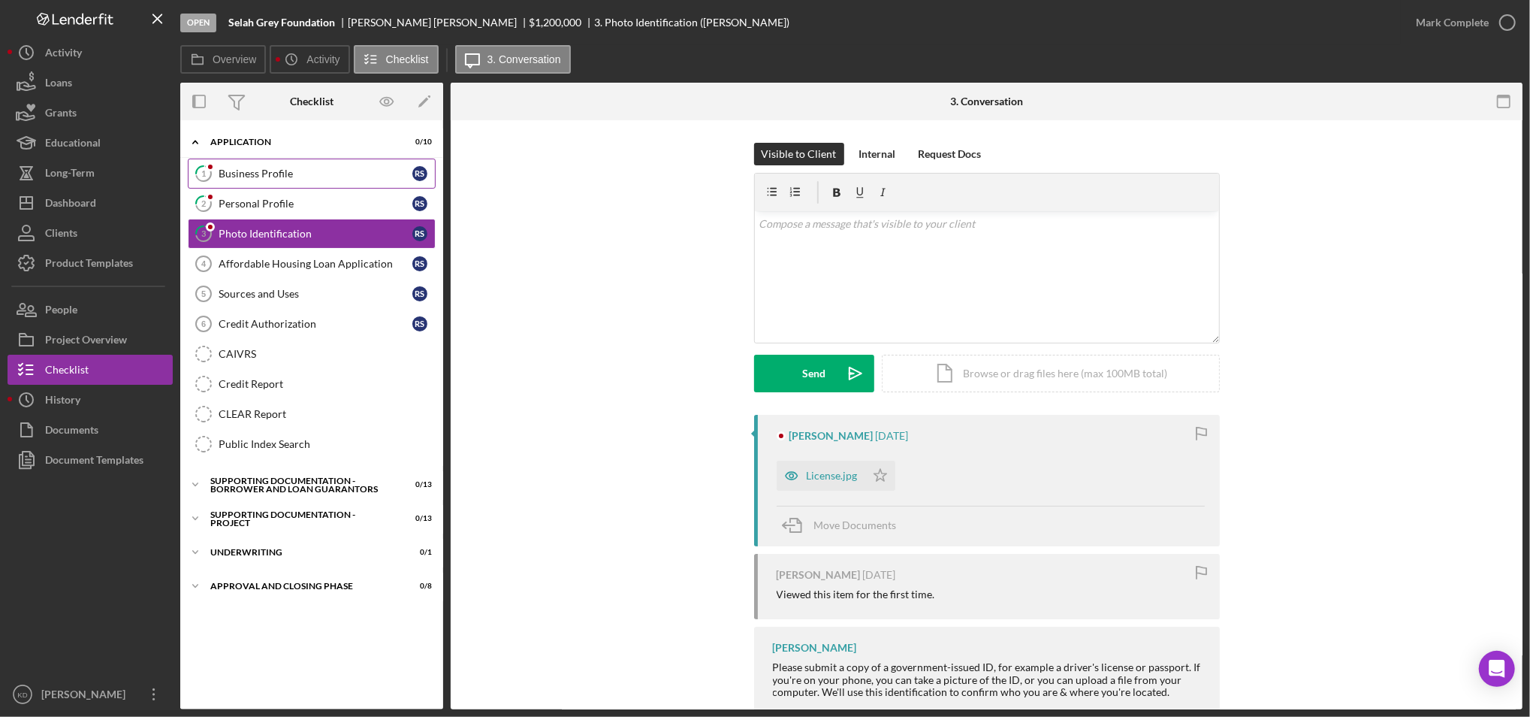
click at [257, 176] on div "Business Profile" at bounding box center [316, 173] width 194 height 12
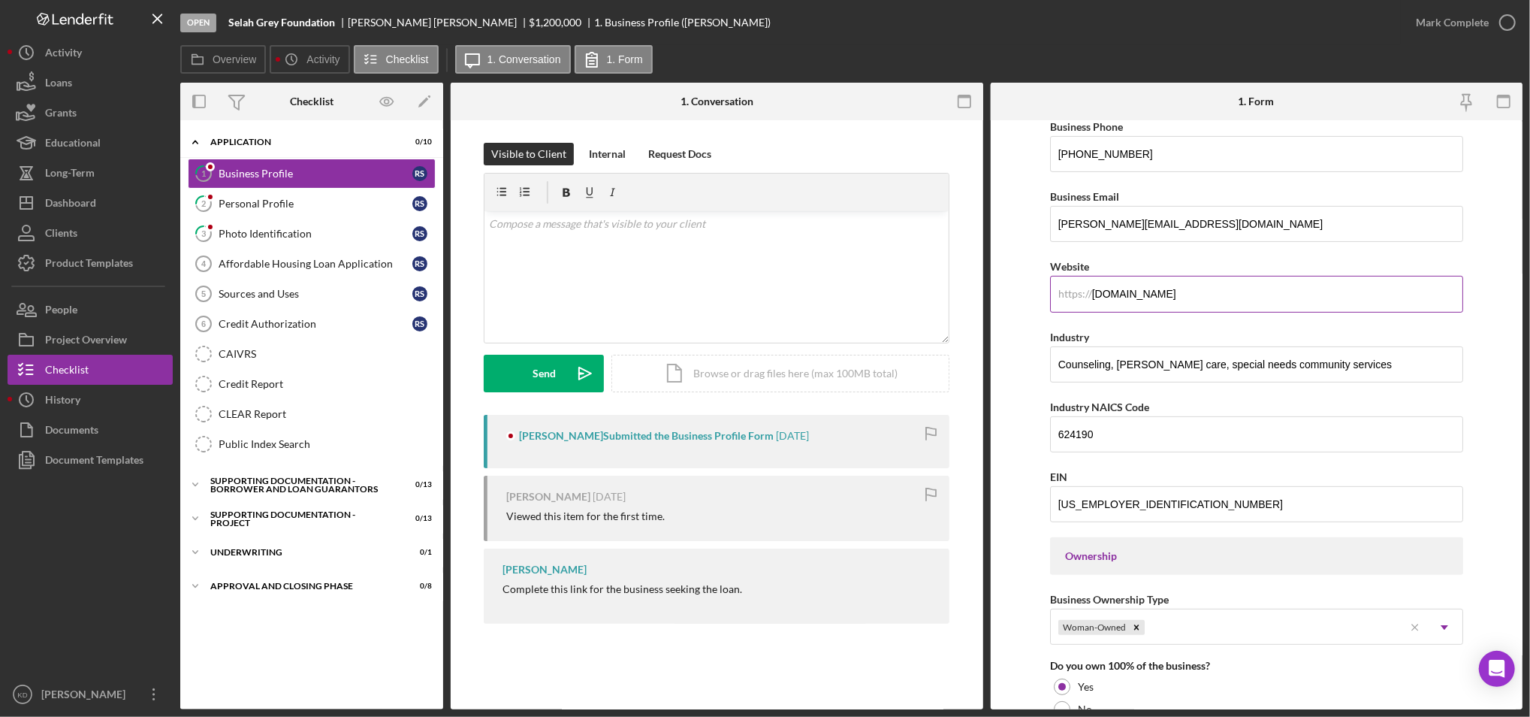
scroll to position [296, 0]
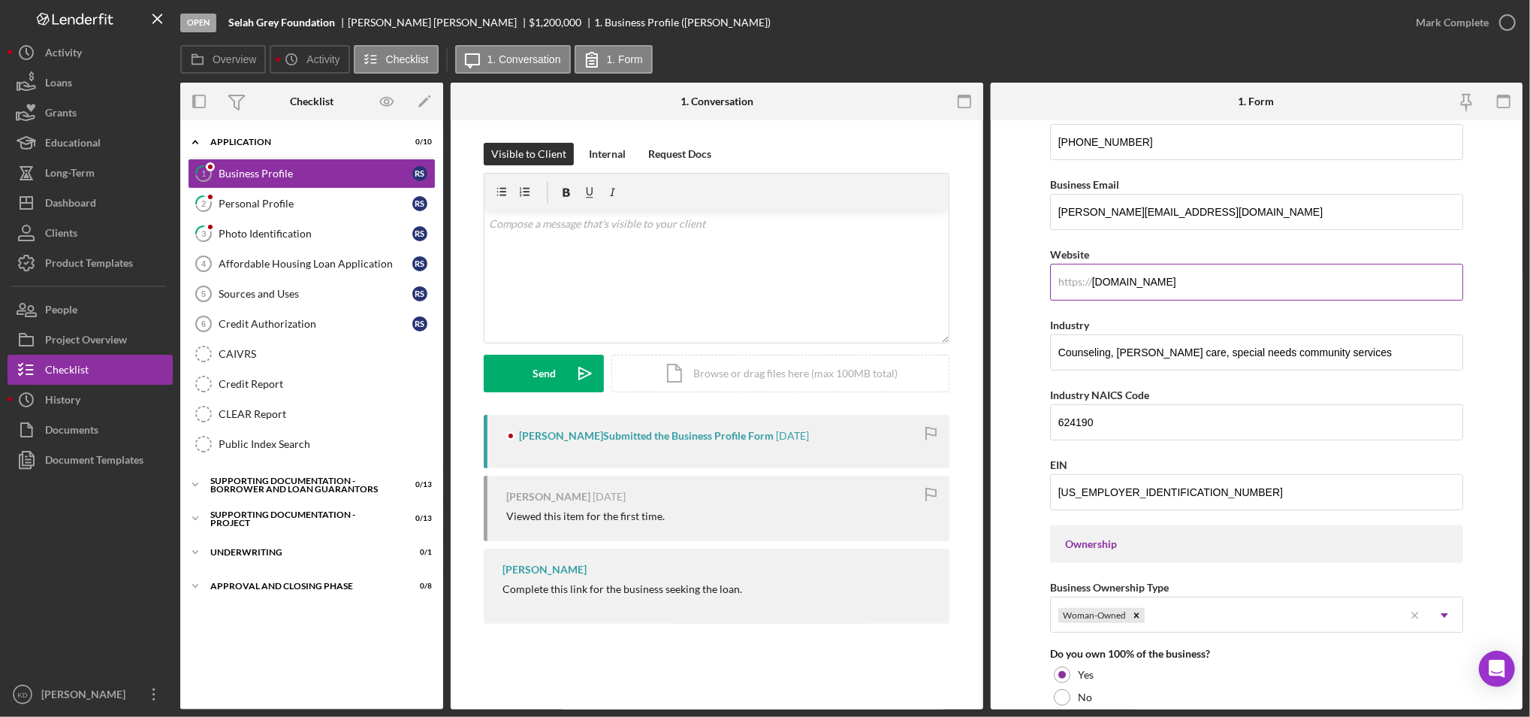
click at [1209, 279] on input "[DOMAIN_NAME]" at bounding box center [1256, 282] width 413 height 36
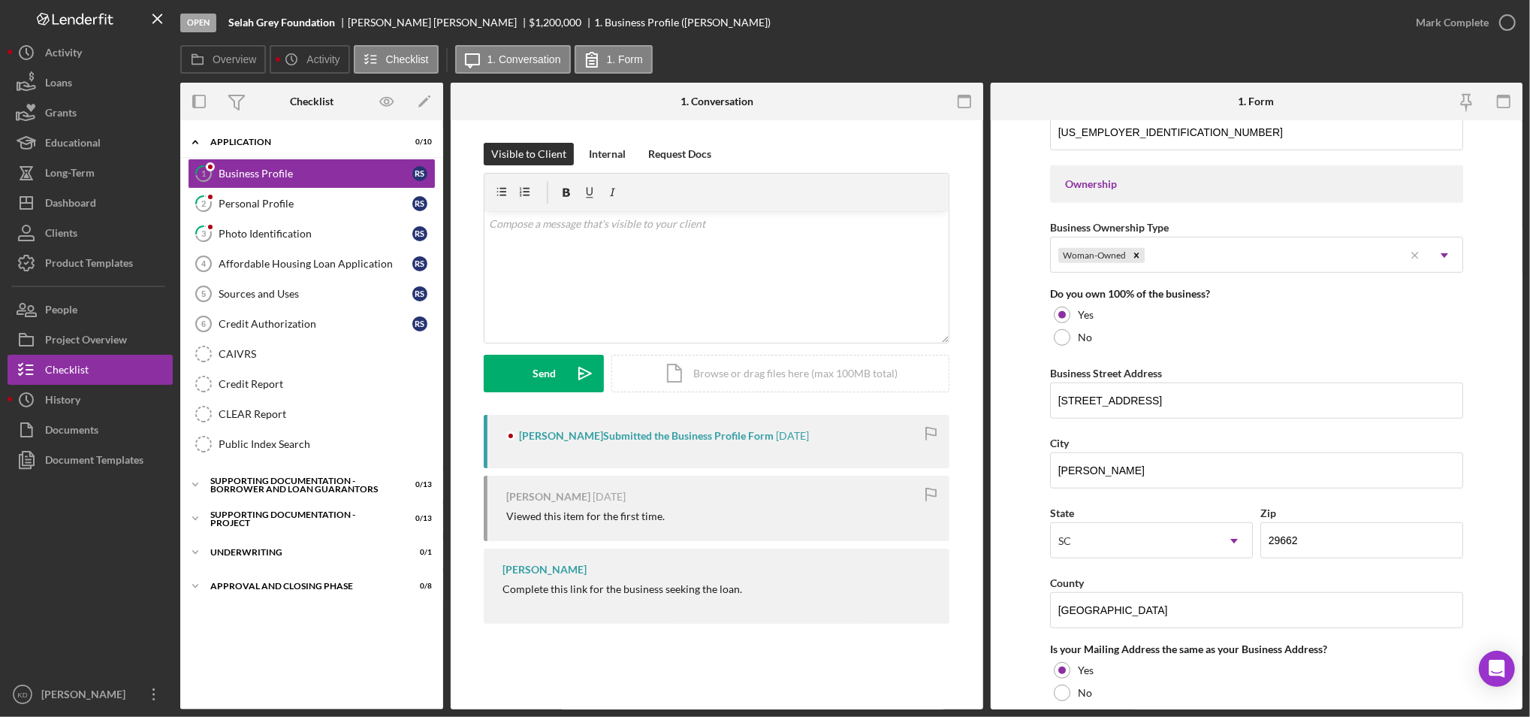
scroll to position [656, 0]
click at [82, 200] on div "Dashboard" at bounding box center [70, 205] width 51 height 34
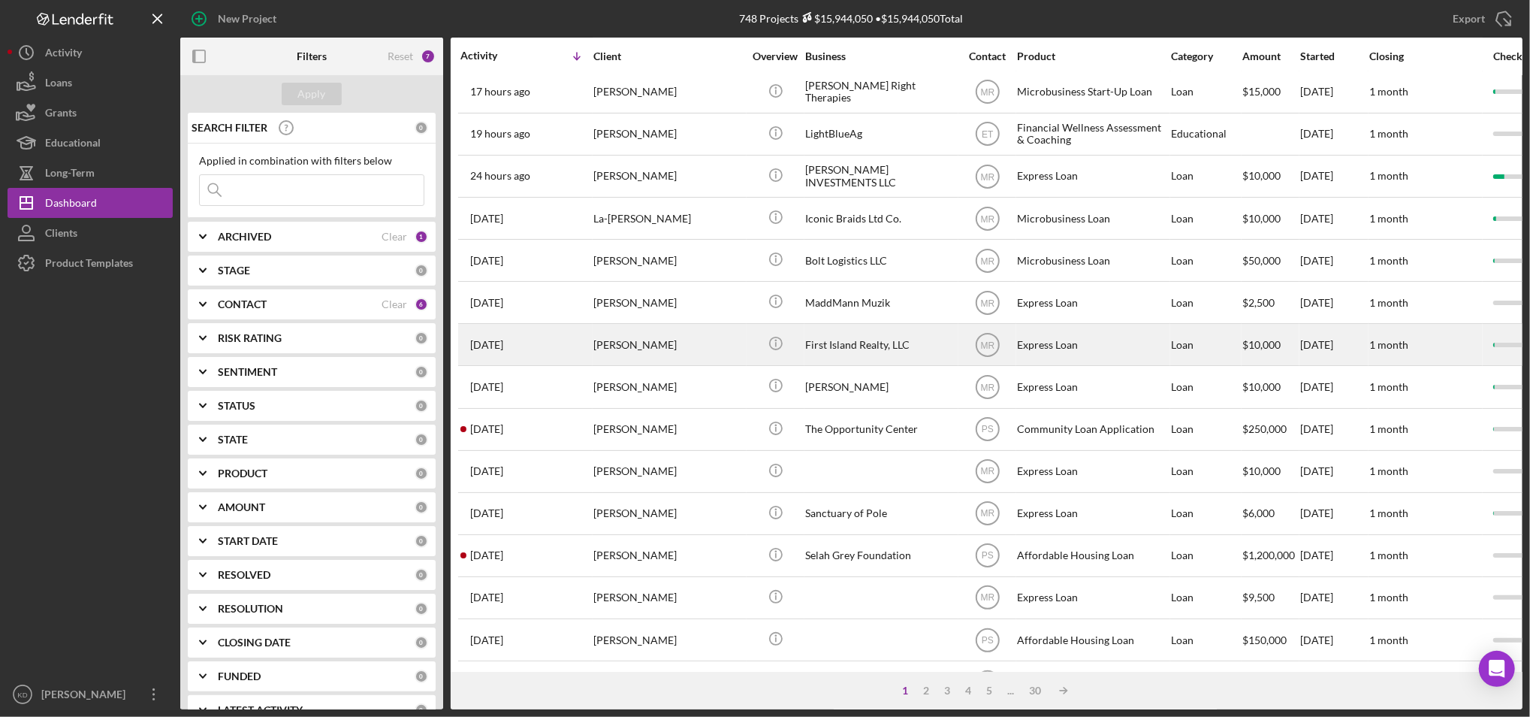
scroll to position [484, 0]
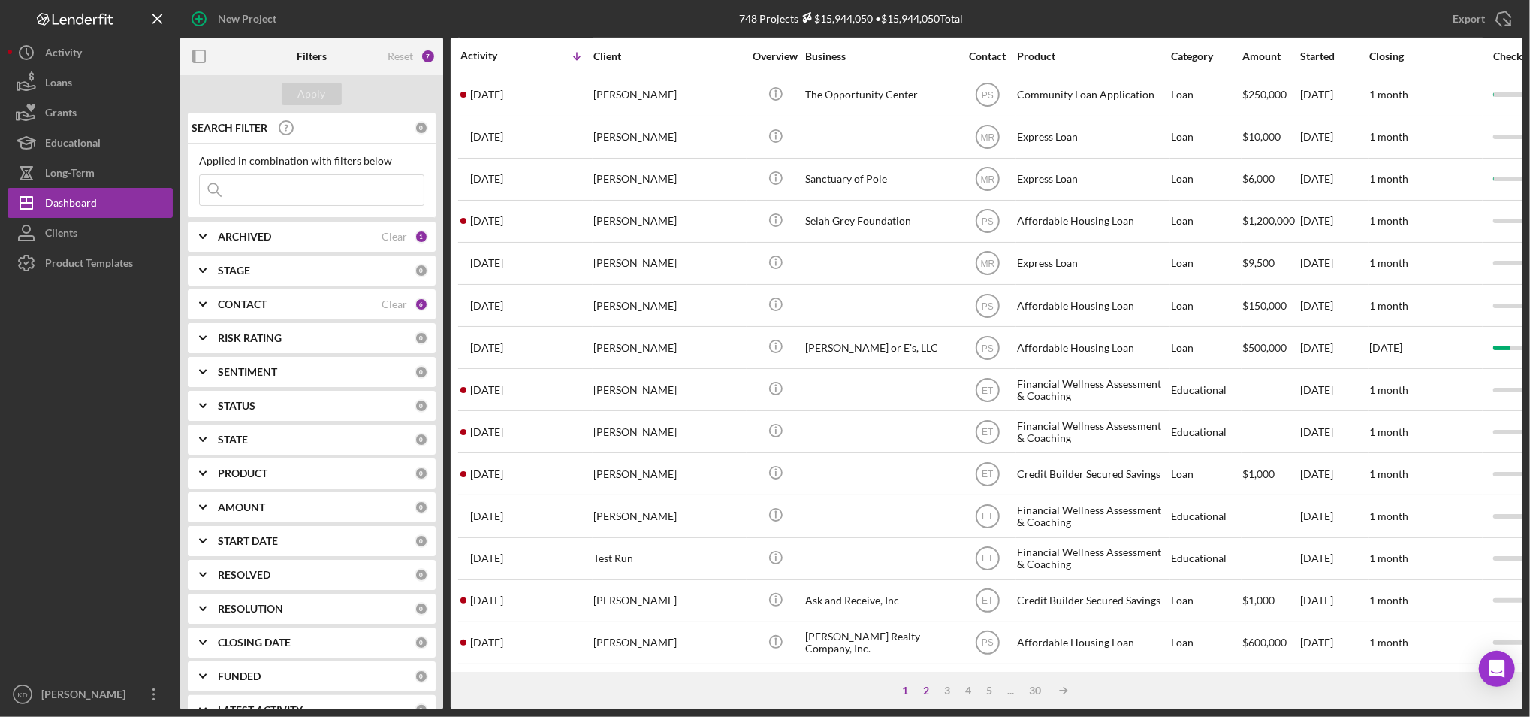
click at [928, 687] on div "2" at bounding box center [926, 690] width 21 height 12
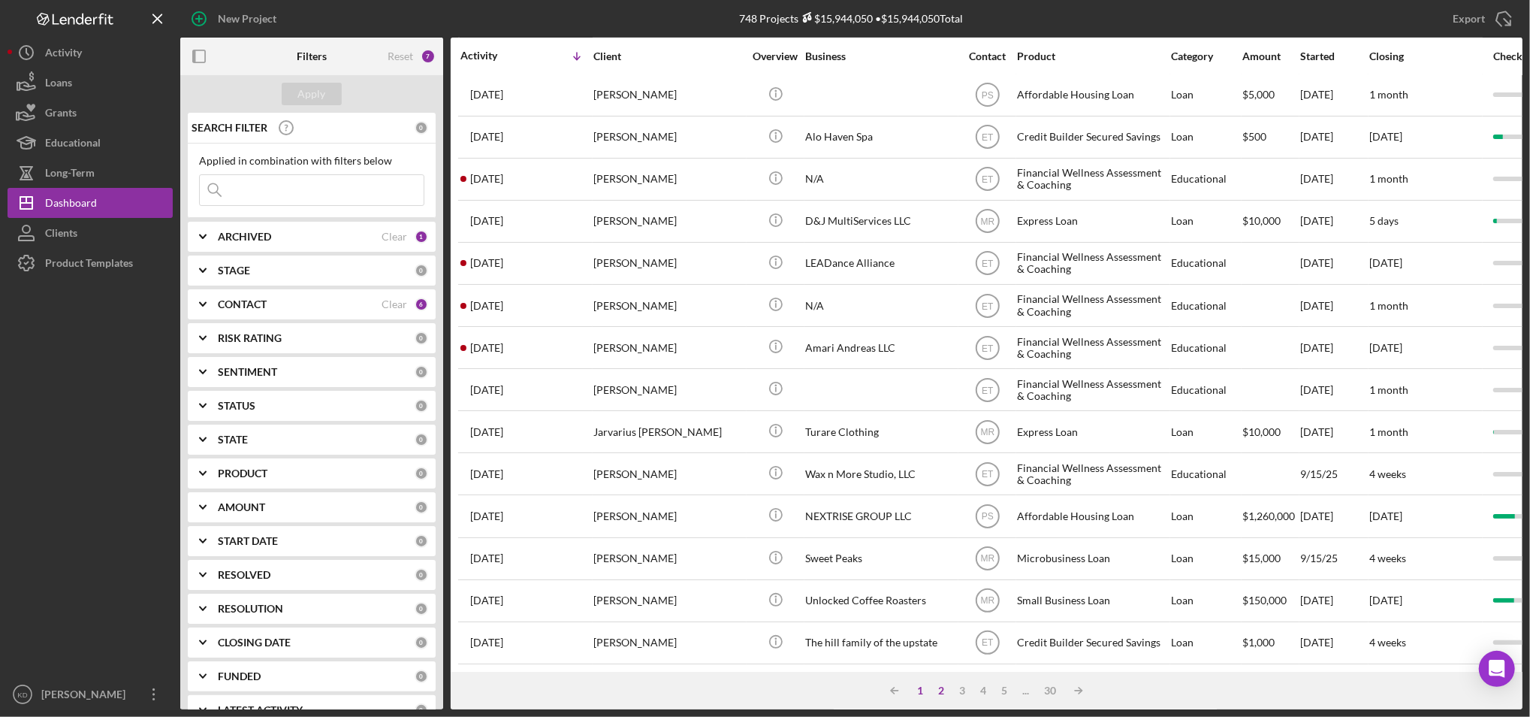
click at [918, 684] on div "1" at bounding box center [920, 690] width 21 height 12
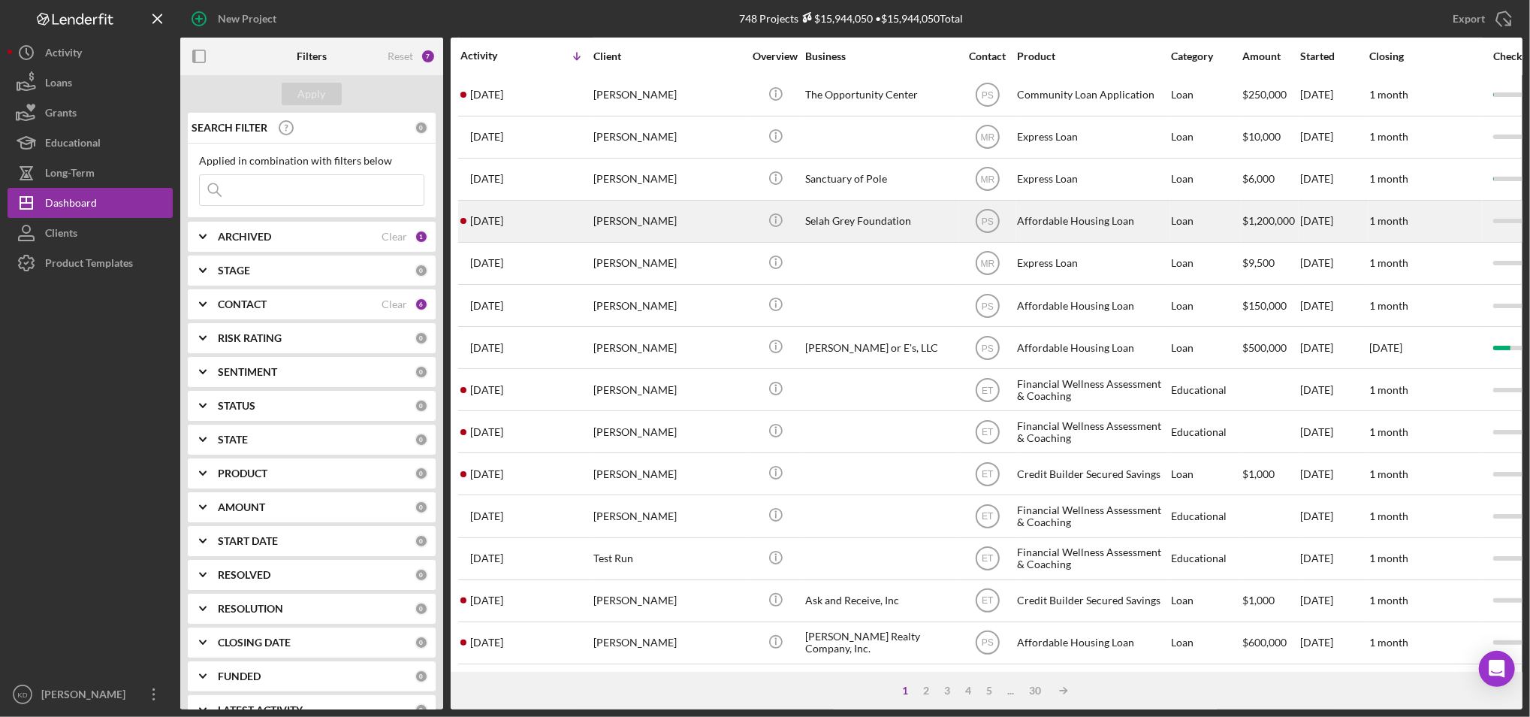
scroll to position [0, 0]
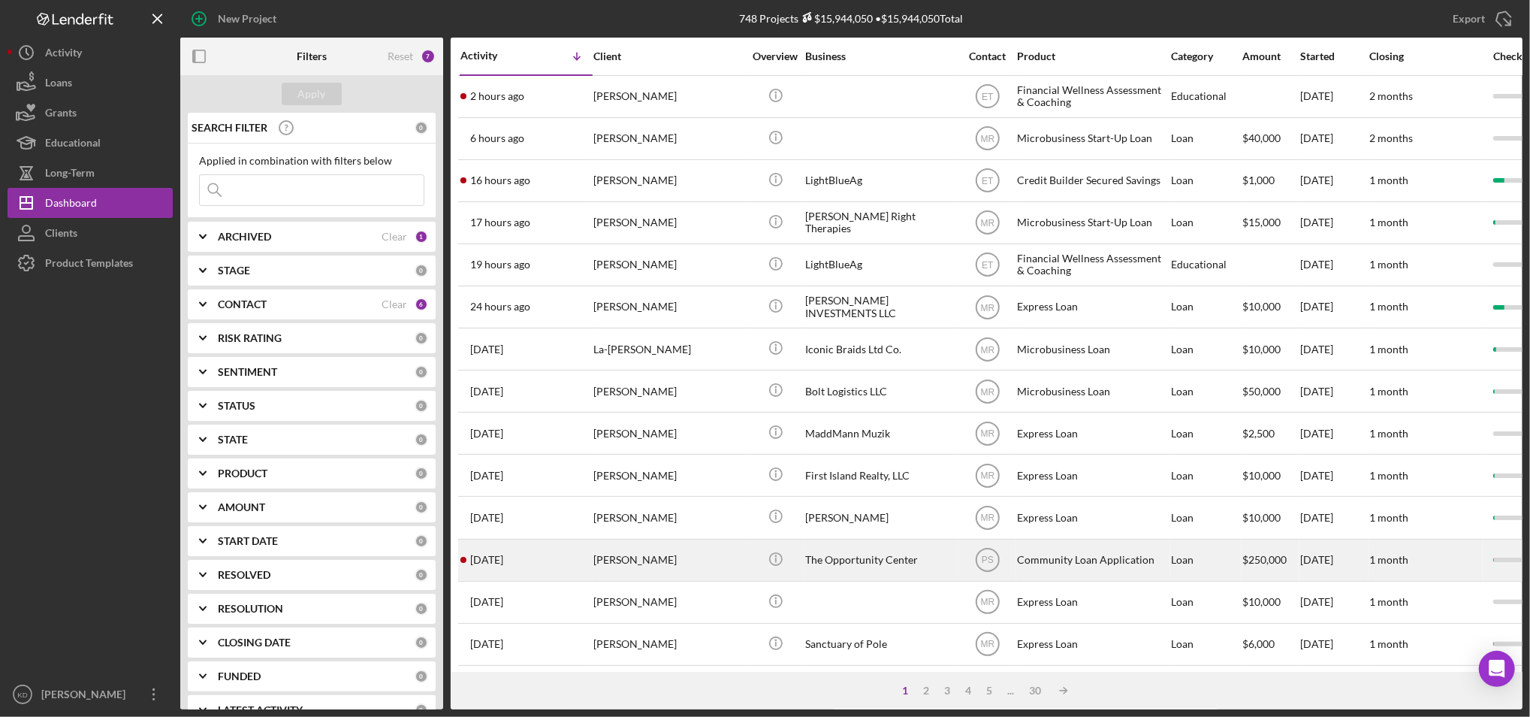
click at [723, 567] on div "[PERSON_NAME]" at bounding box center [668, 560] width 150 height 40
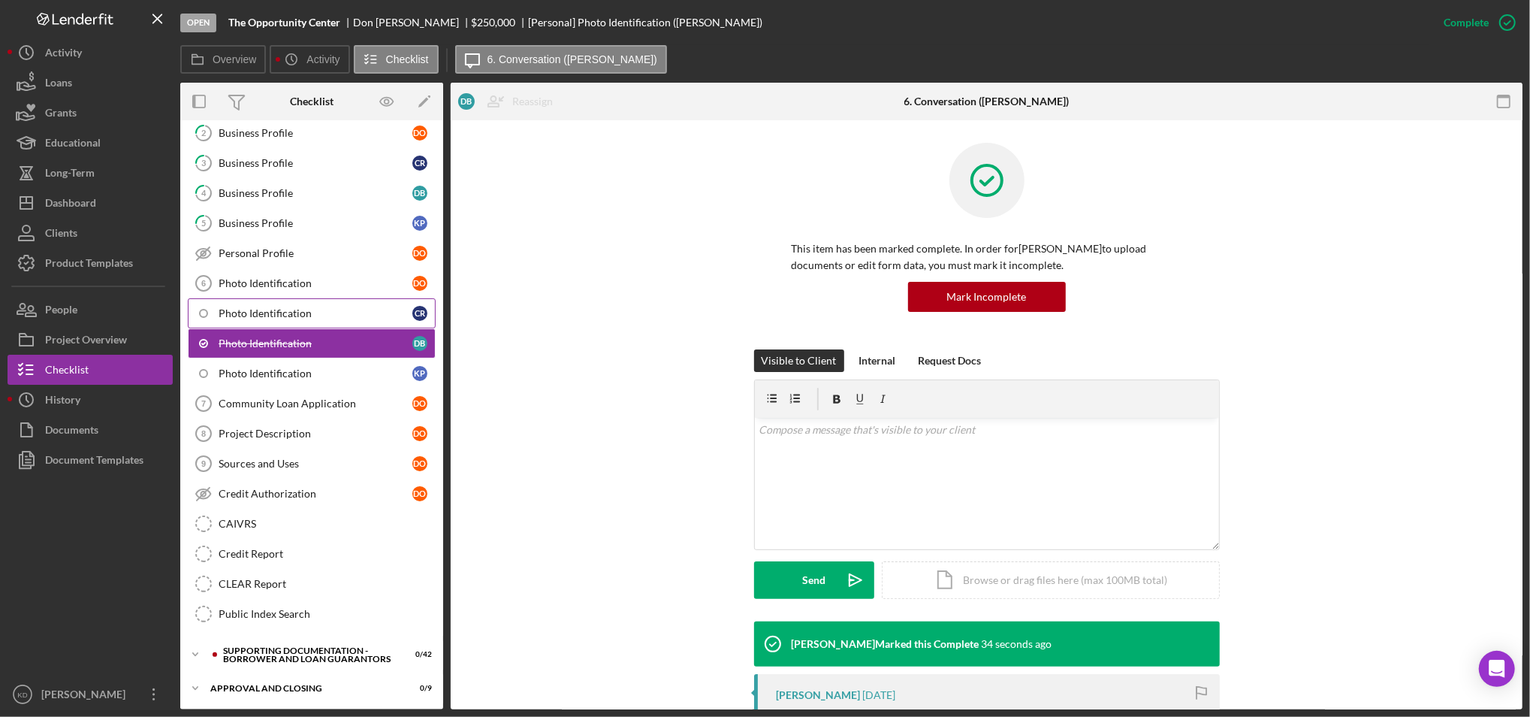
scroll to position [105, 0]
click at [263, 644] on div "Supporting Documentation - Borrower and Loan Guarantors" at bounding box center [323, 652] width 201 height 17
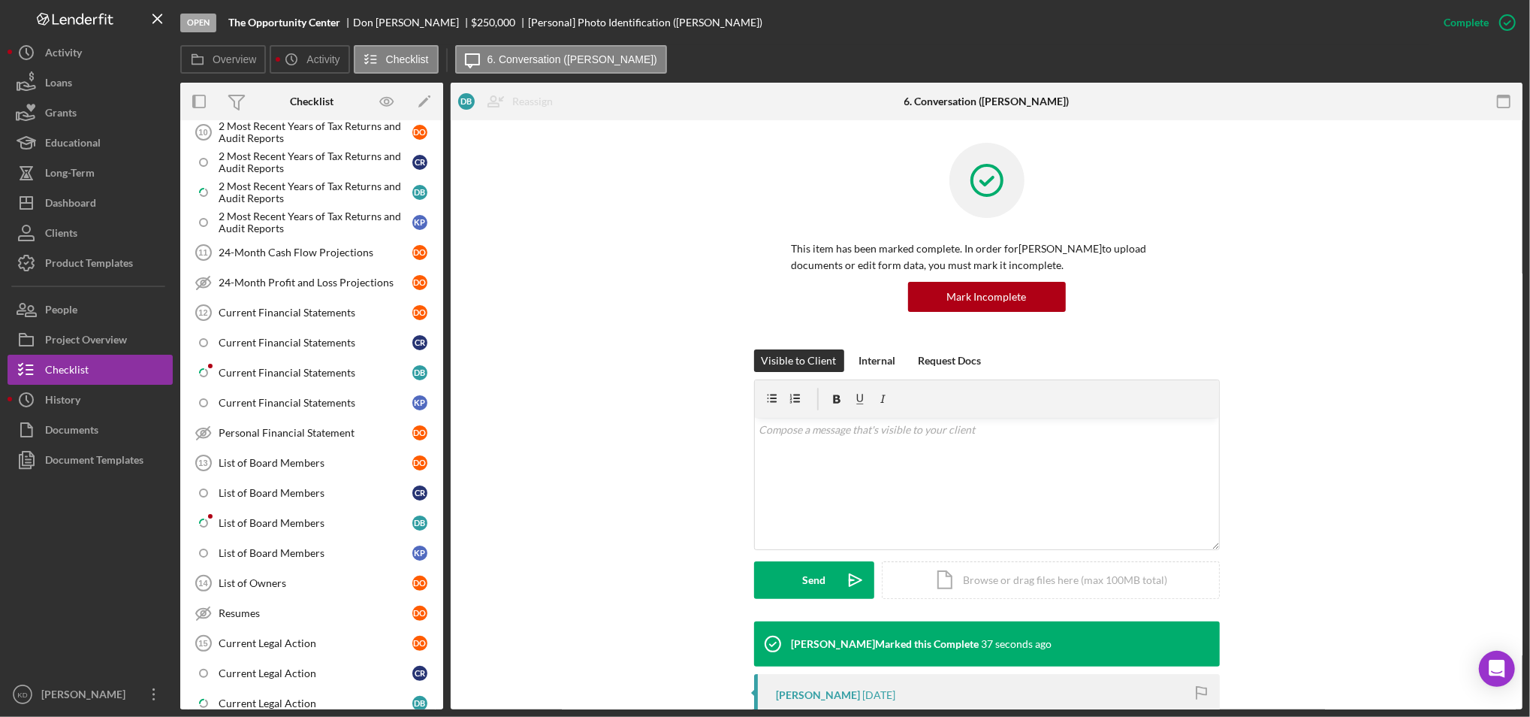
scroll to position [658, 0]
click at [288, 368] on div "Current Financial Statements" at bounding box center [316, 372] width 194 height 12
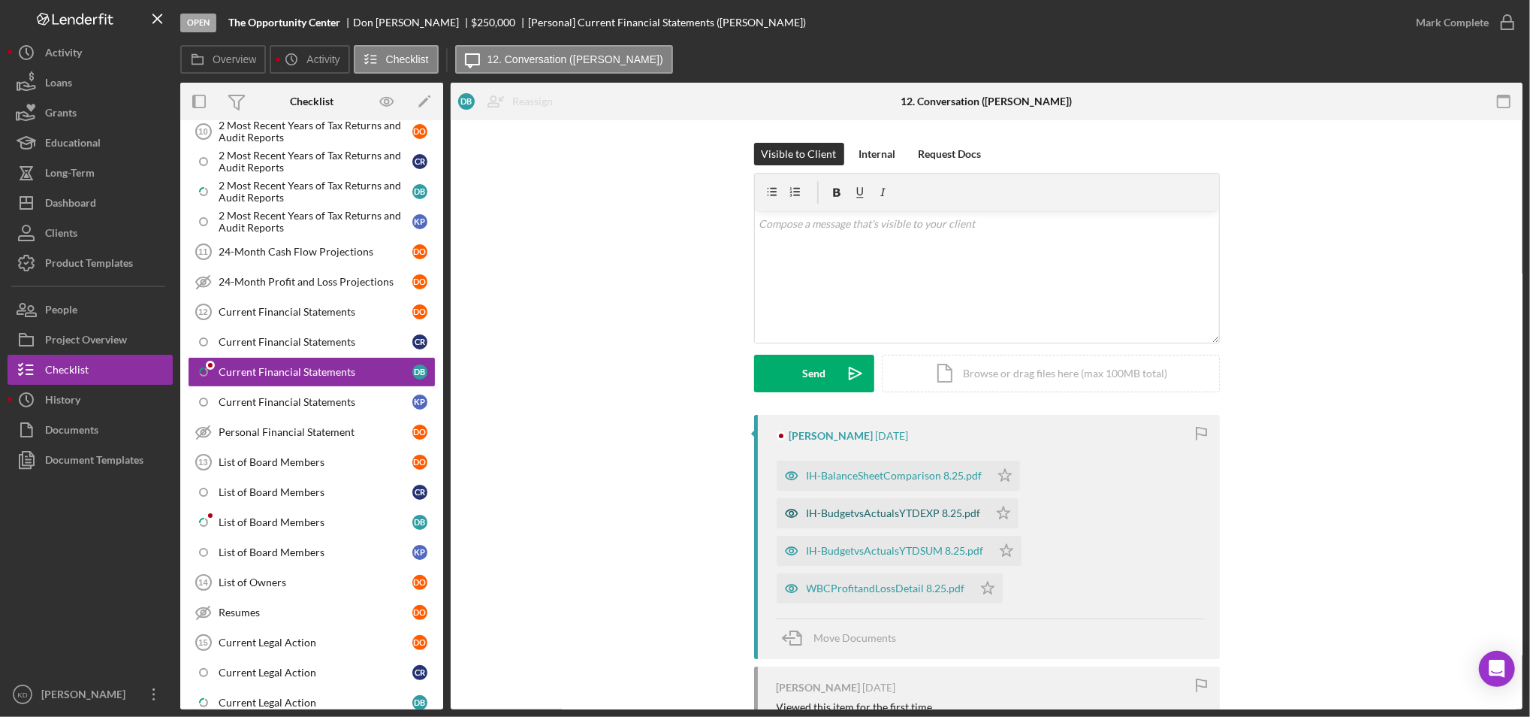
scroll to position [135, 0]
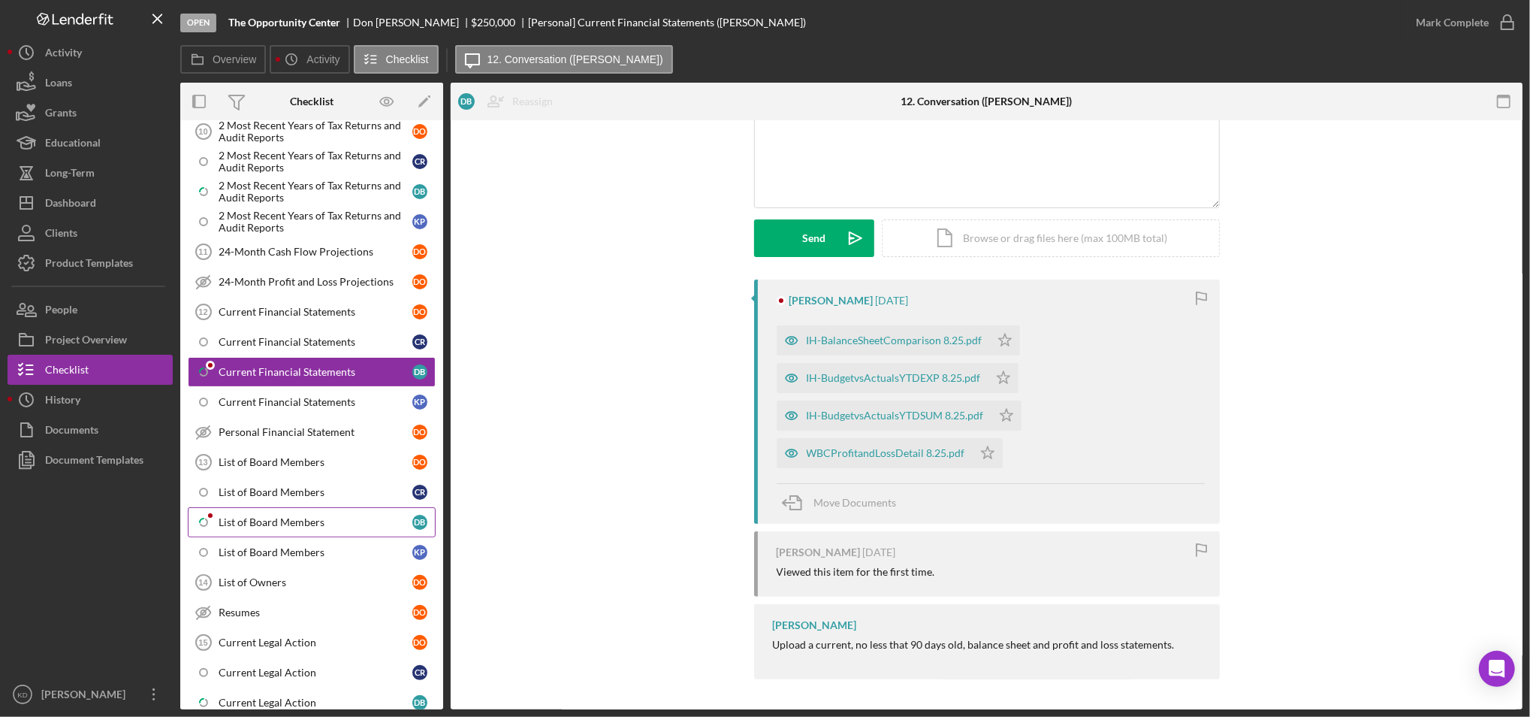
click at [342, 510] on link "Icon/Checklist Item Sub Partial List of Board Members D B" at bounding box center [312, 522] width 248 height 30
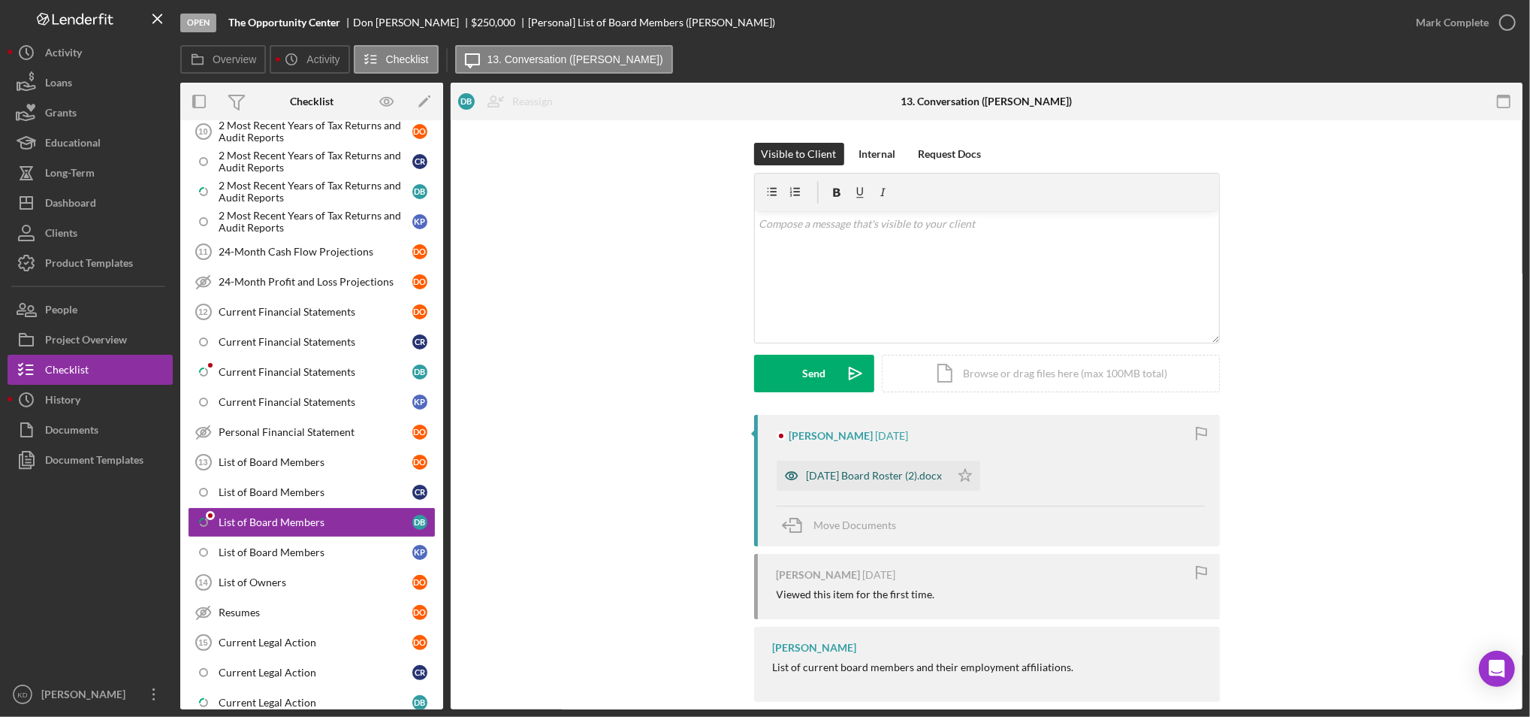
click at [873, 481] on div "[DATE] Board Roster (2).docx" at bounding box center [875, 475] width 136 height 12
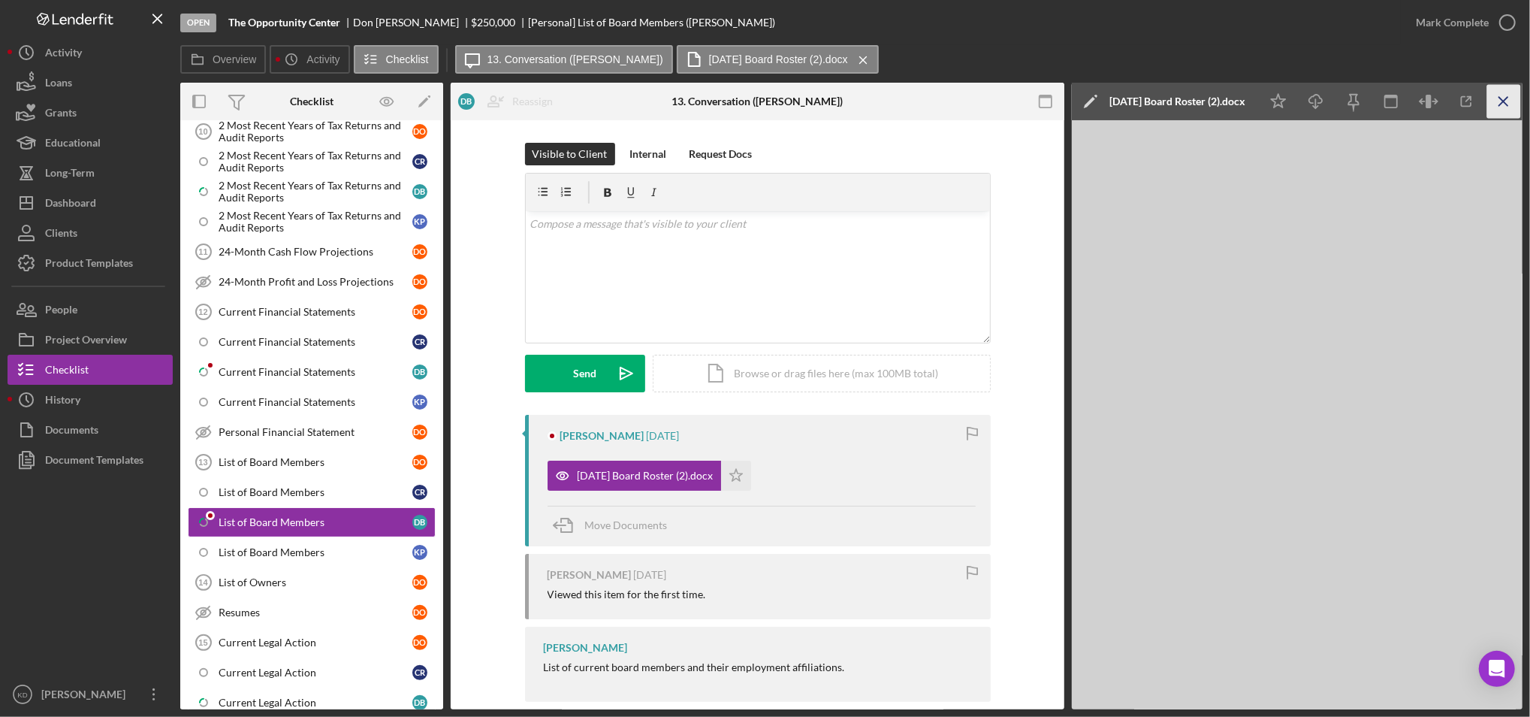
click at [1498, 92] on icon "Icon/Menu Close" at bounding box center [1504, 102] width 34 height 34
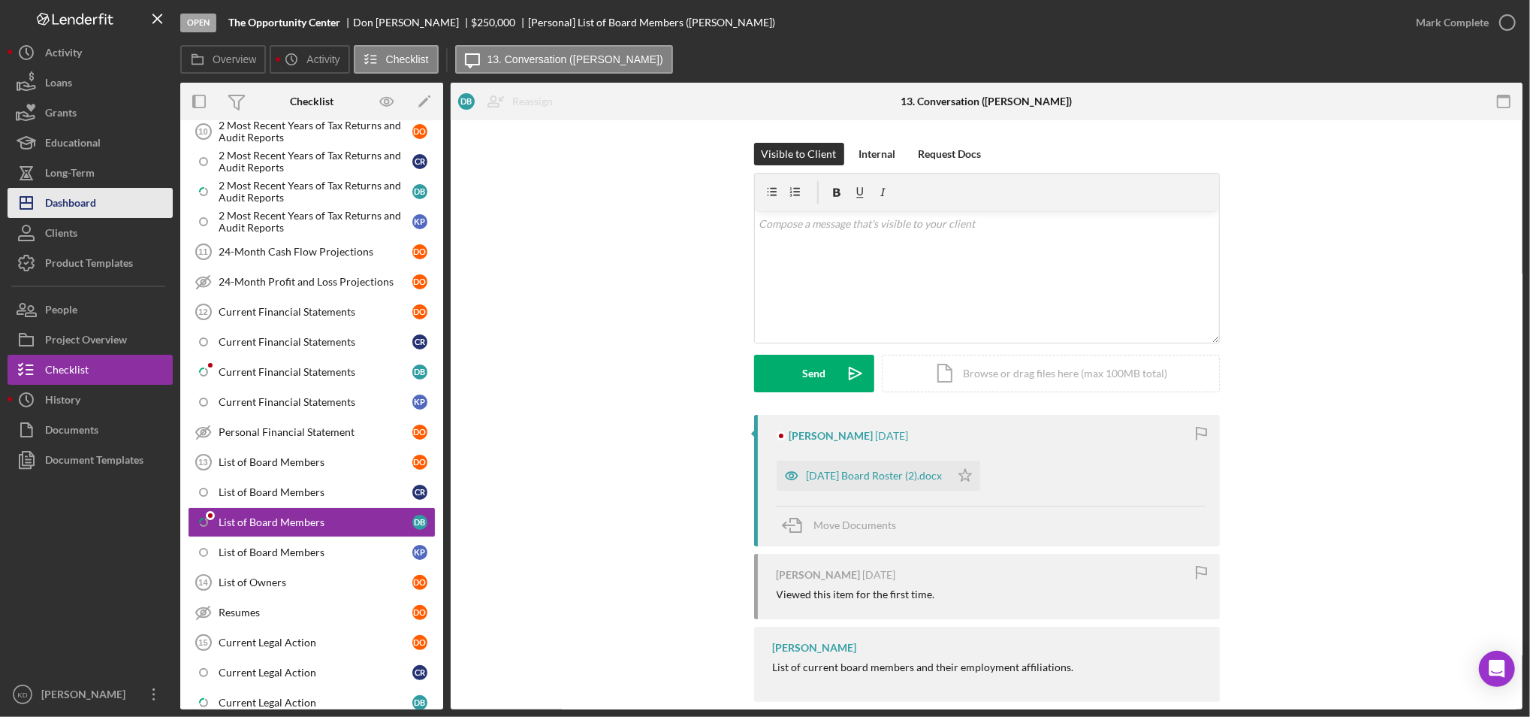
click at [83, 195] on div "Dashboard" at bounding box center [70, 205] width 51 height 34
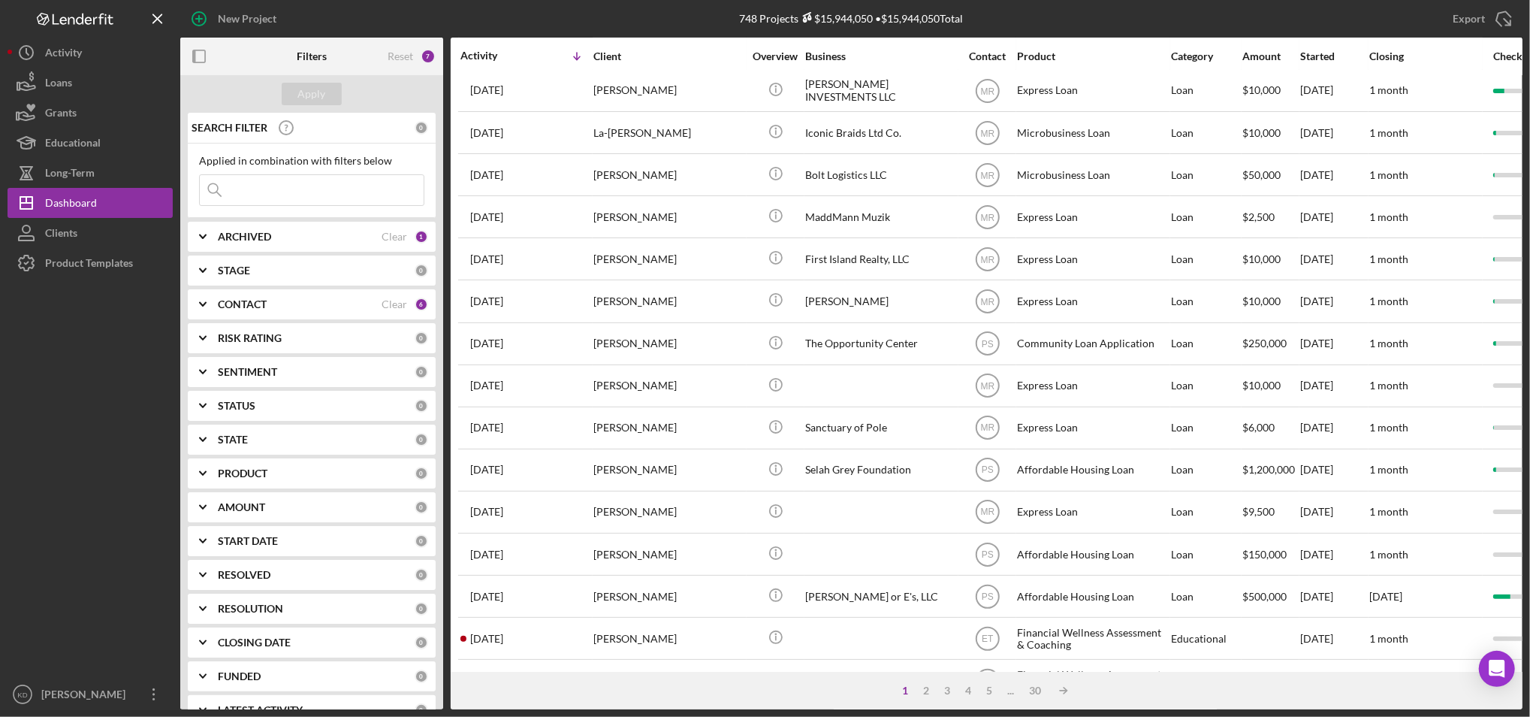
scroll to position [484, 0]
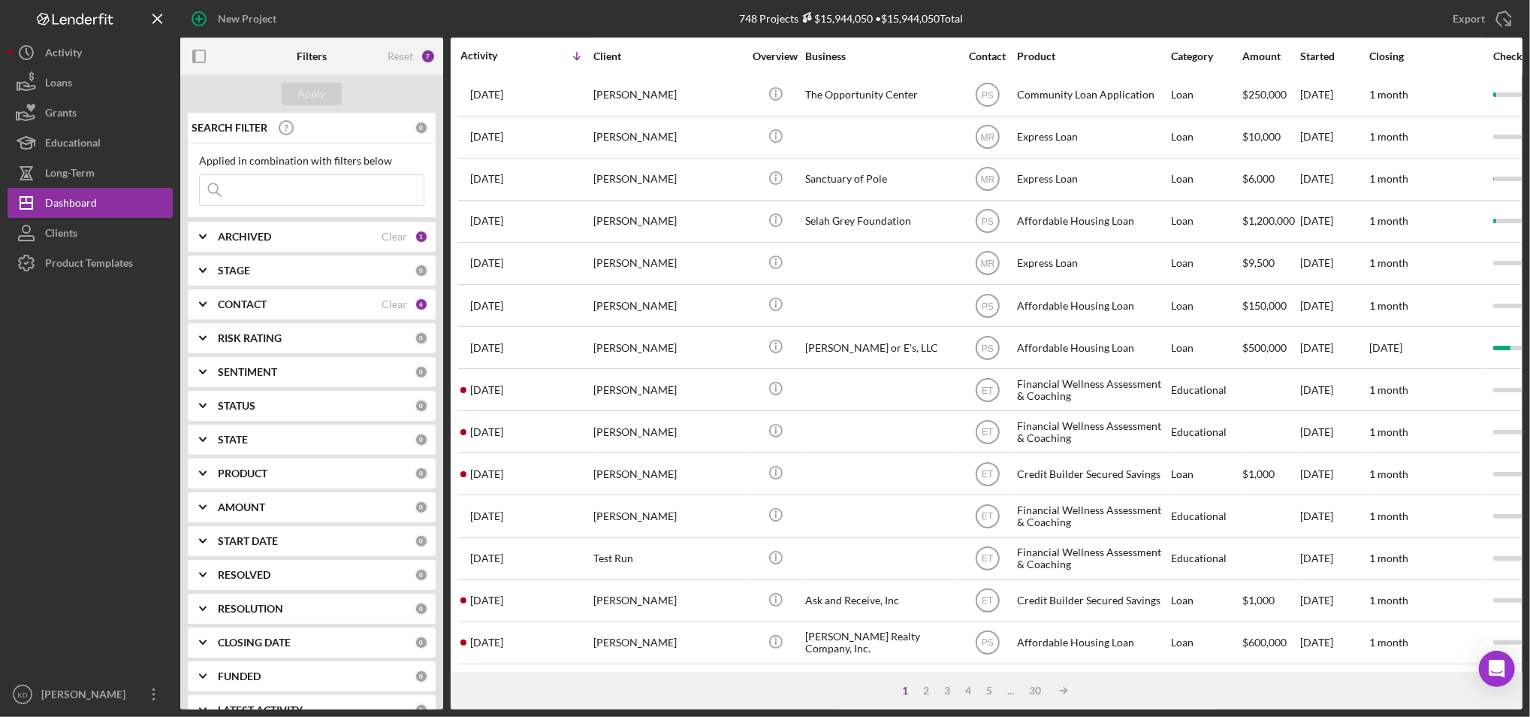
click at [803, 690] on div "1 2 3 4 5 ... 30 Icon/Table Sort Arrow" at bounding box center [987, 690] width 1072 height 38
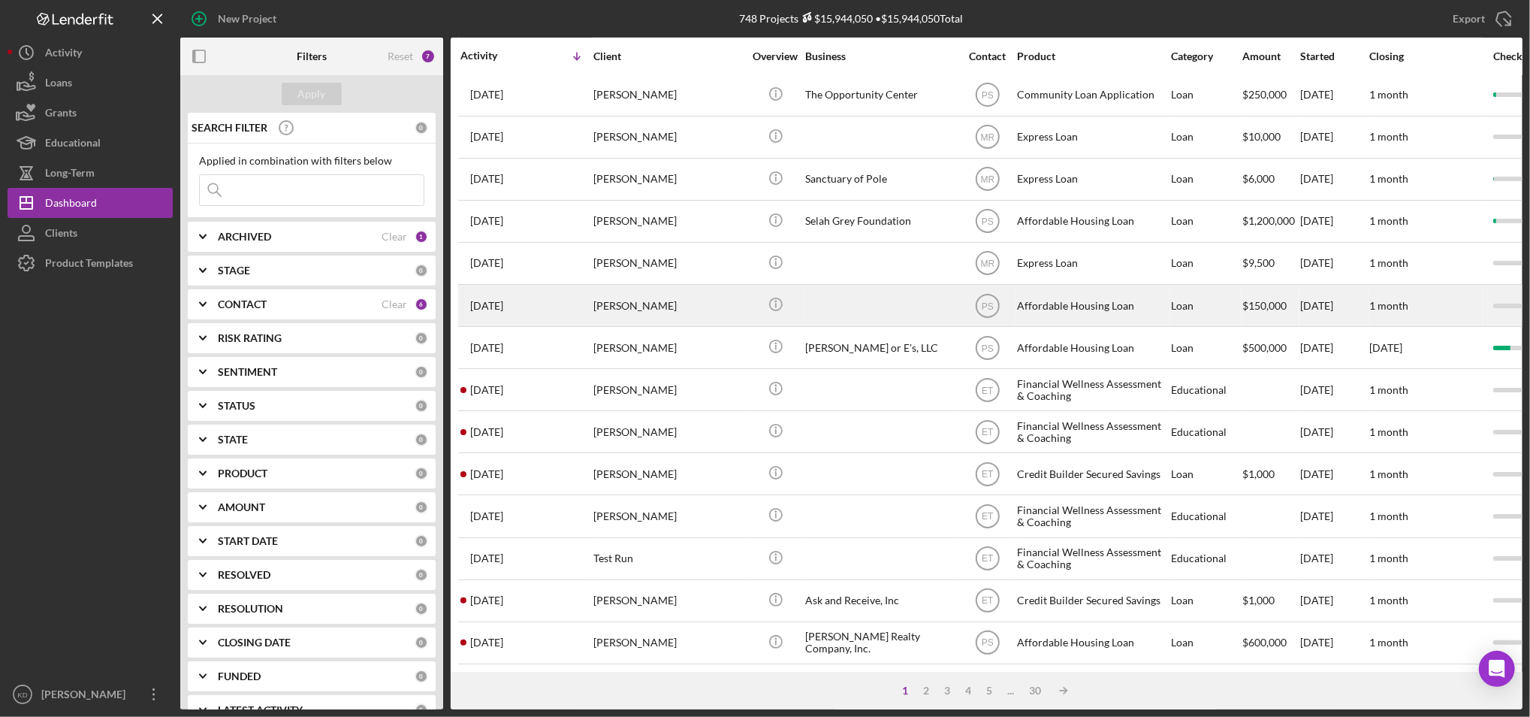
click at [841, 292] on div at bounding box center [880, 305] width 150 height 40
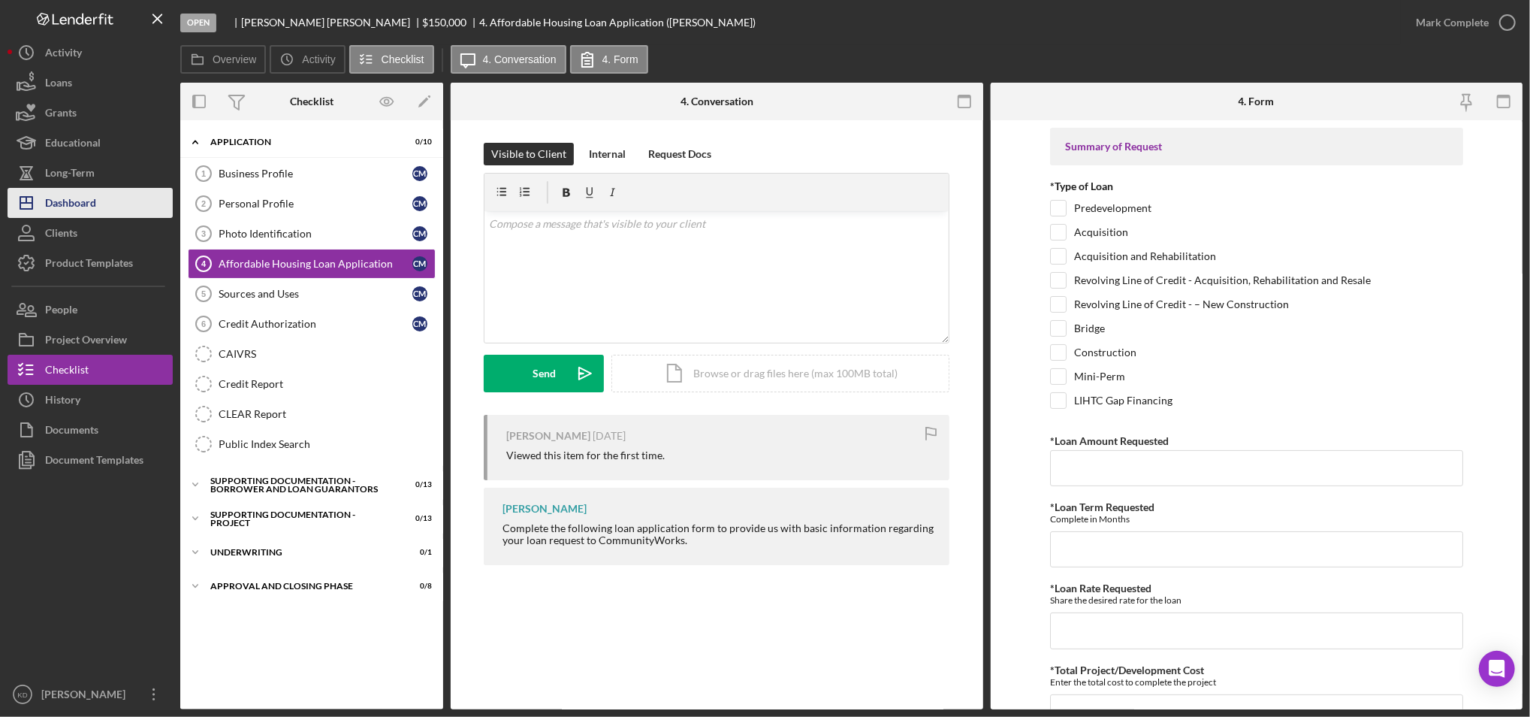
click at [153, 198] on button "Icon/Dashboard Dashboard" at bounding box center [90, 203] width 165 height 30
